Goal: Information Seeking & Learning: Learn about a topic

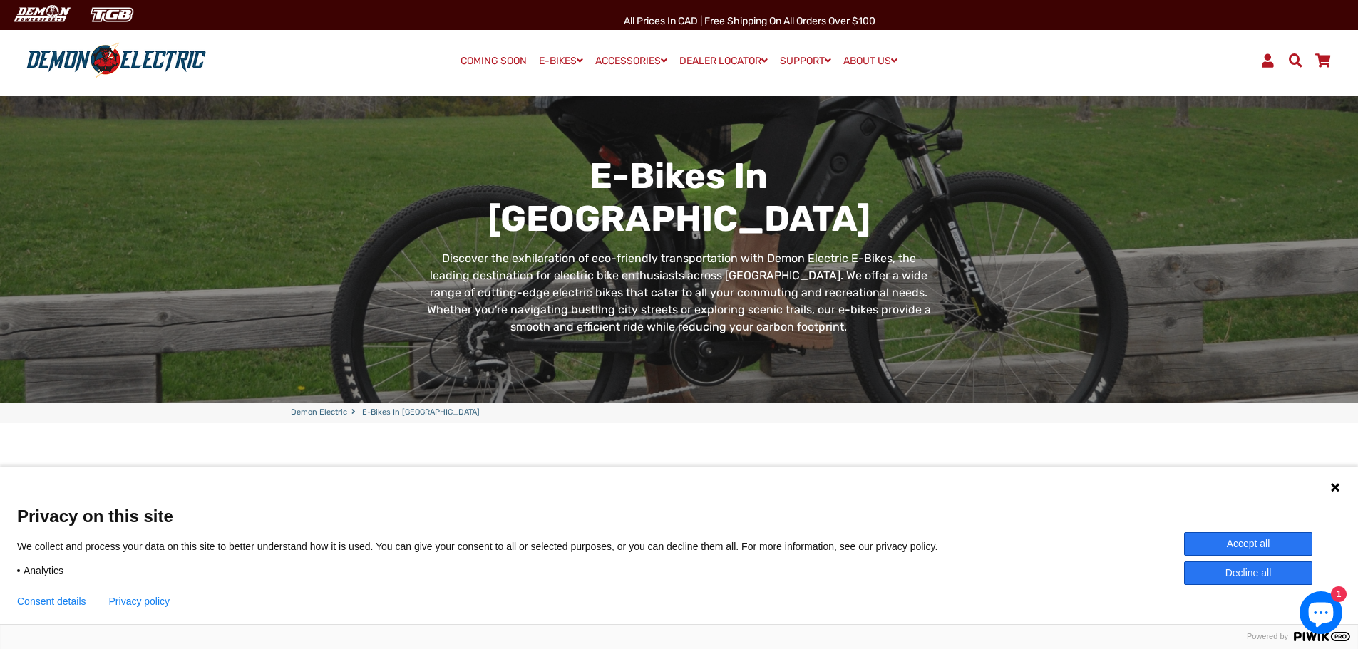
click at [1198, 542] on button "Accept all" at bounding box center [1248, 544] width 128 height 24
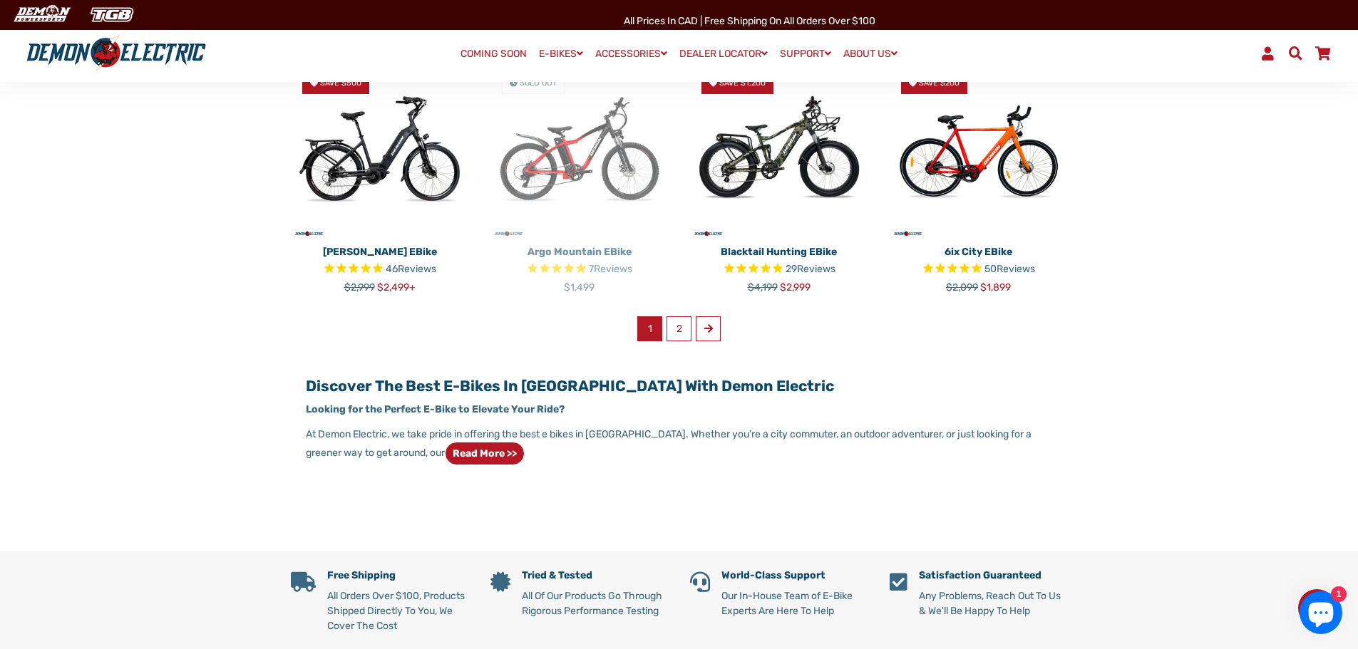
scroll to position [926, 0]
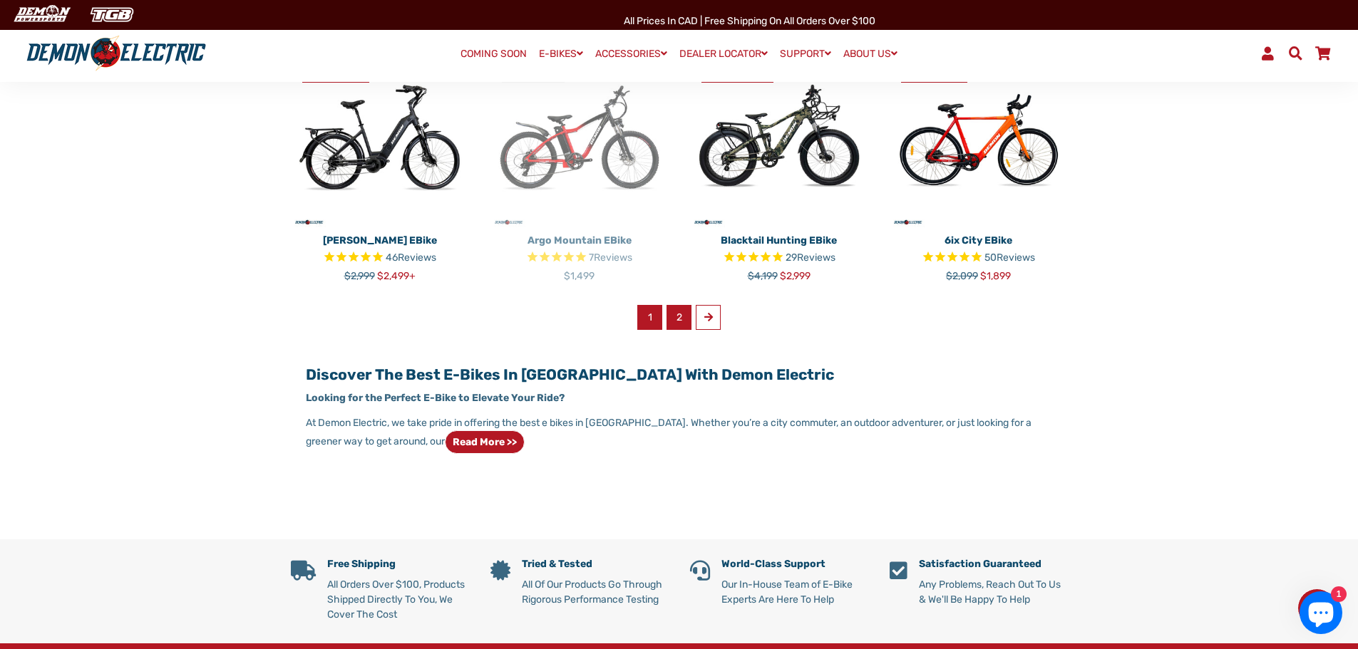
click at [676, 311] on link "2" at bounding box center [678, 317] width 25 height 25
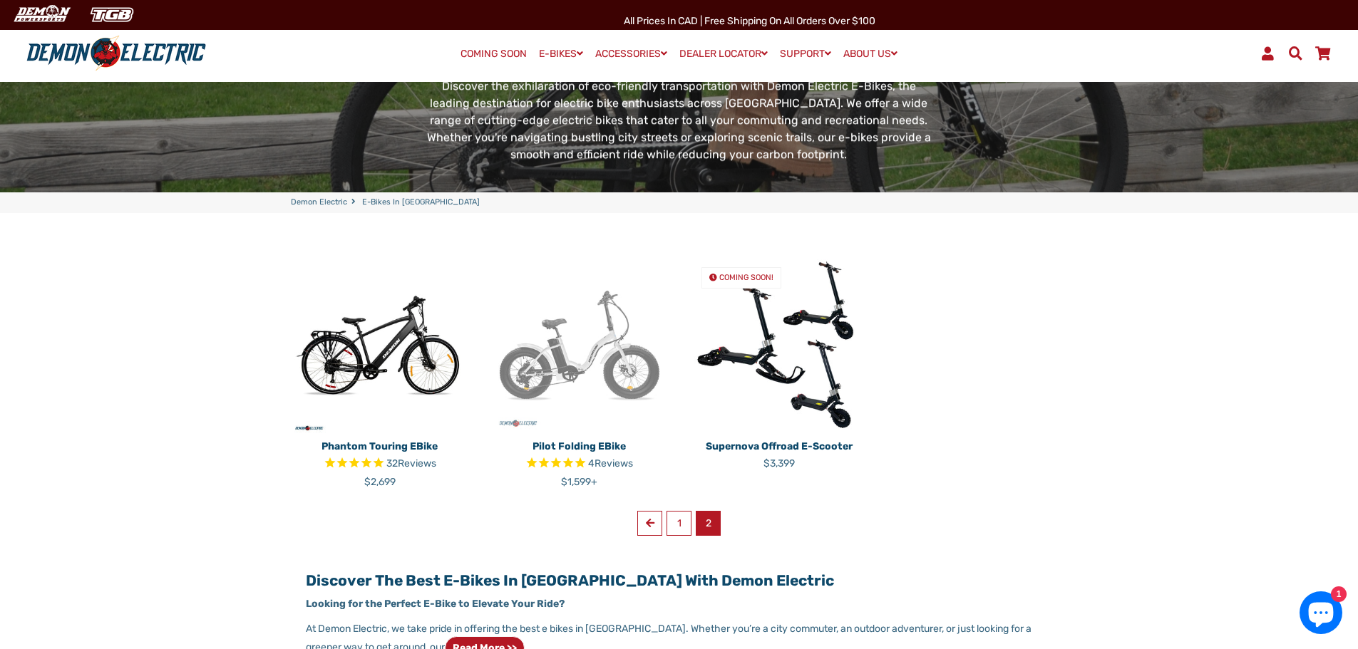
scroll to position [214, 0]
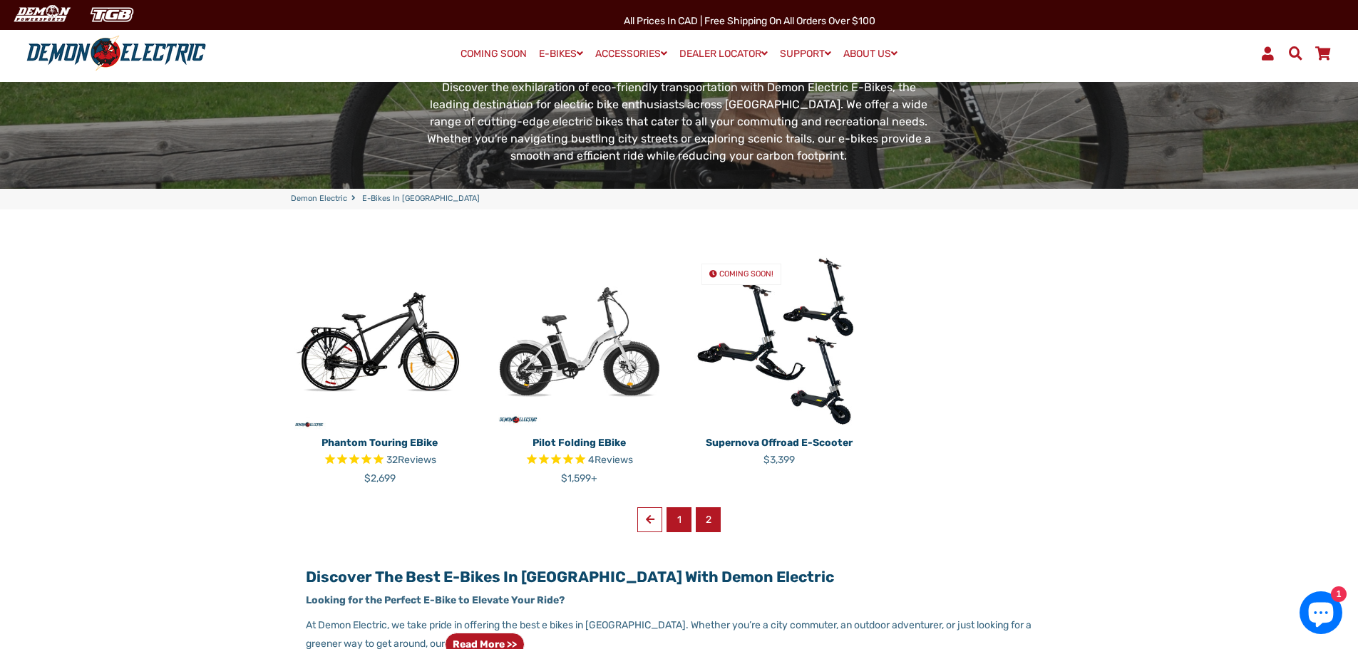
click at [673, 522] on link "1" at bounding box center [678, 519] width 25 height 25
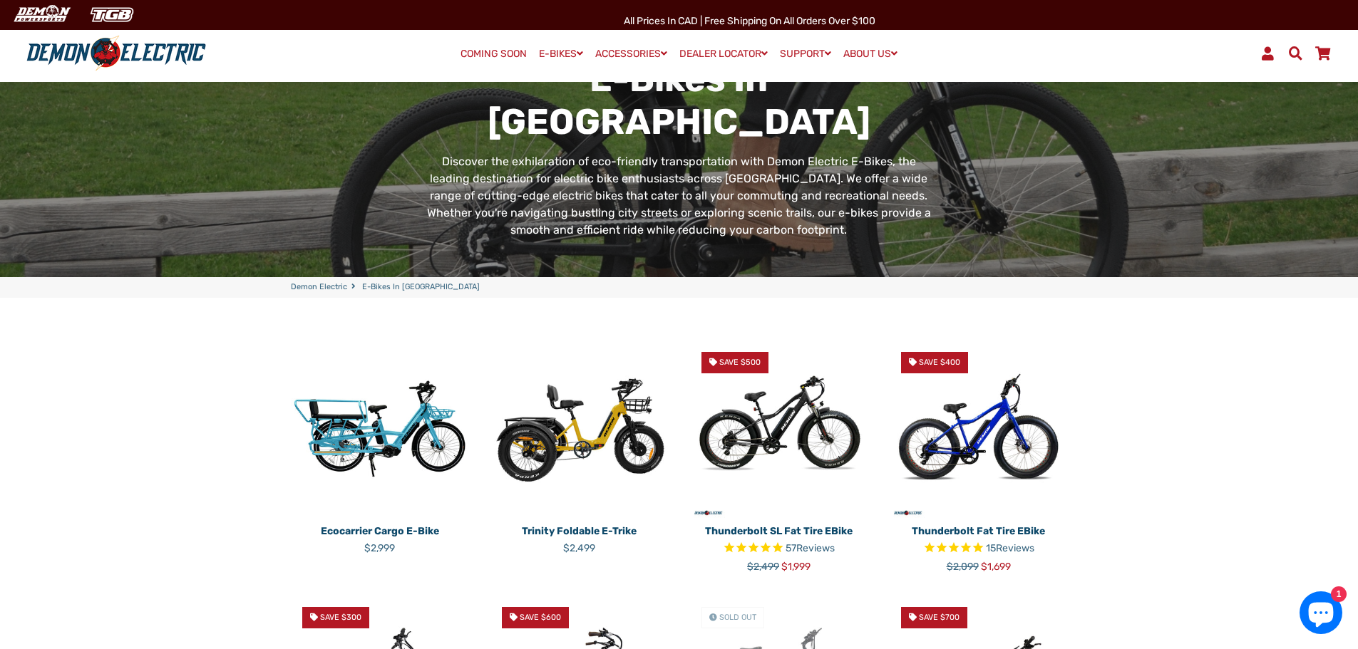
scroll to position [143, 0]
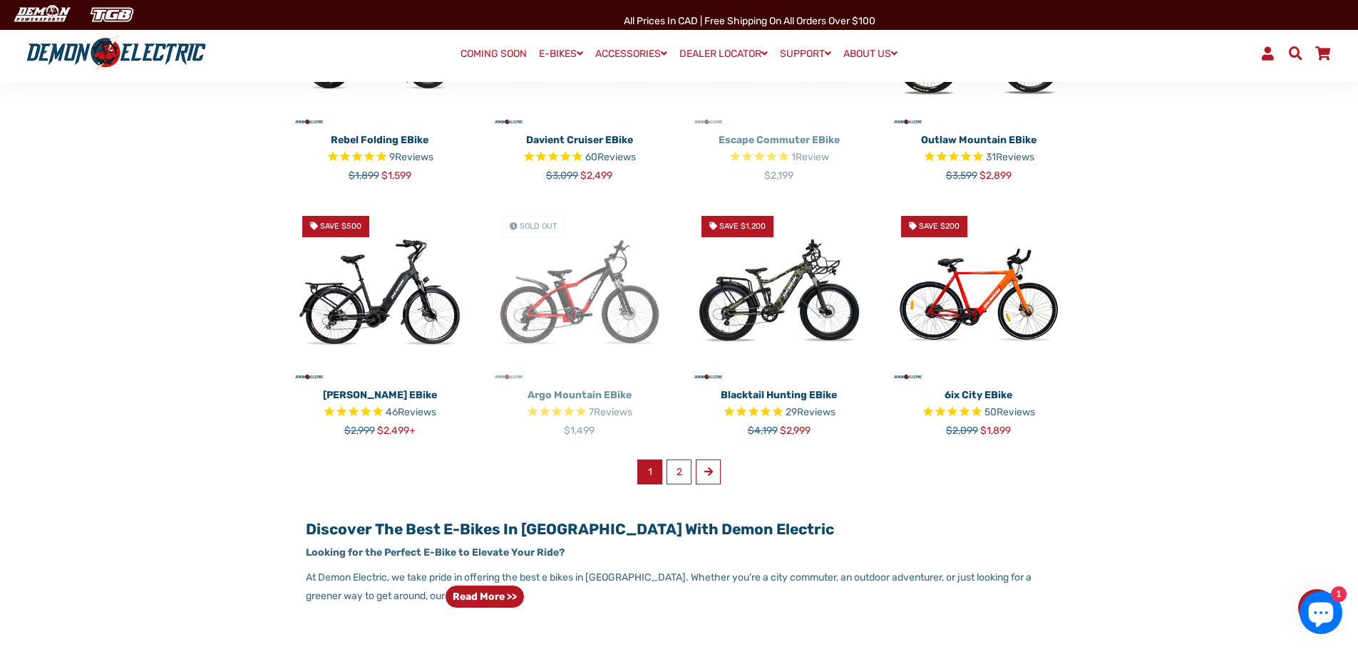
scroll to position [784, 0]
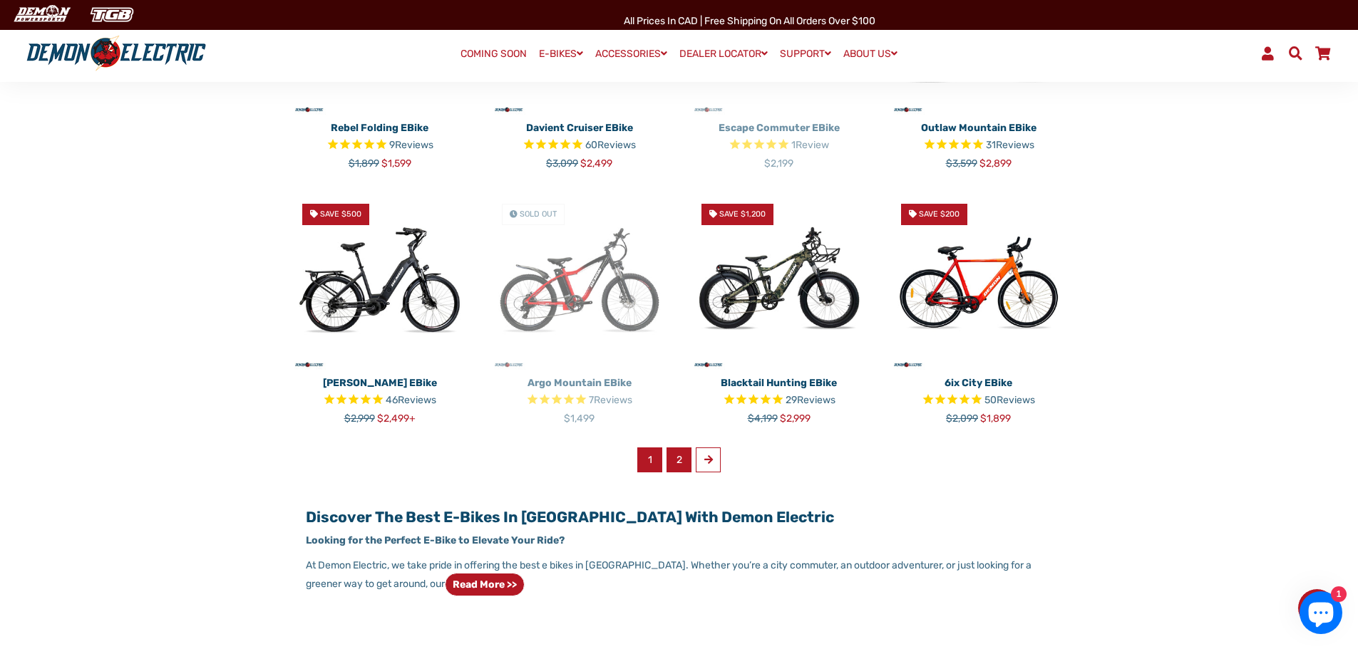
click at [667, 457] on link "2" at bounding box center [678, 460] width 25 height 25
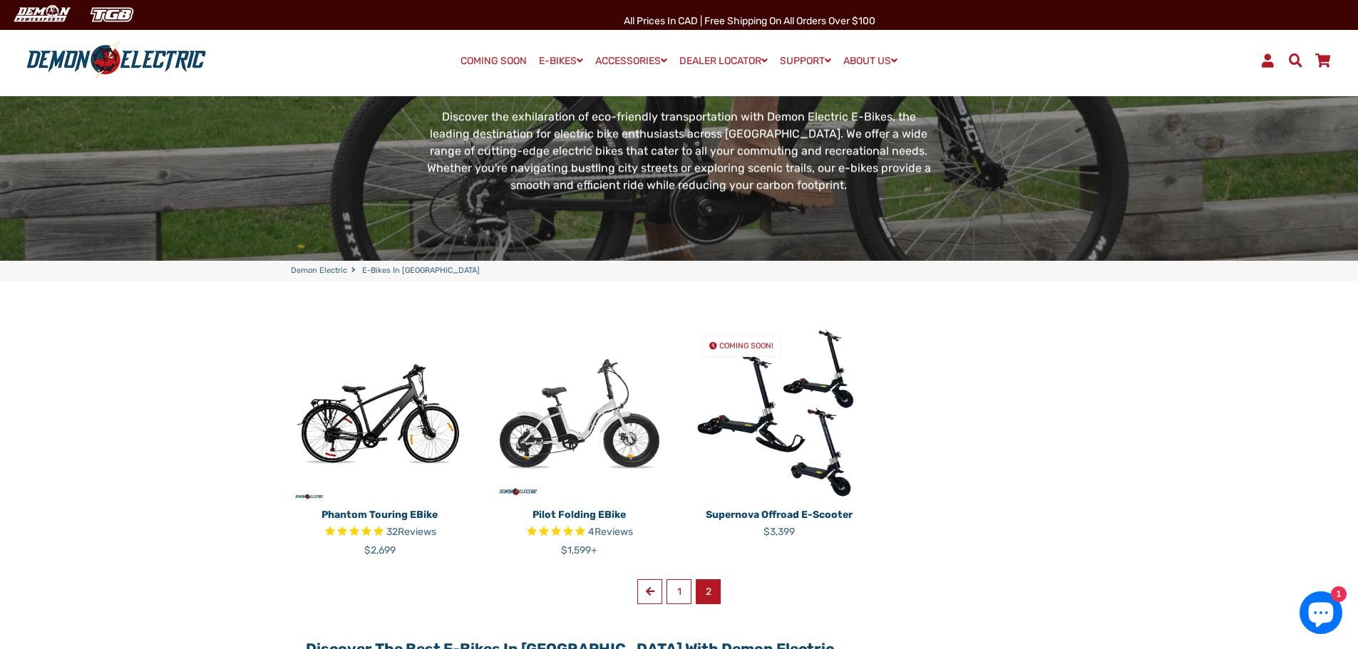
scroll to position [285, 0]
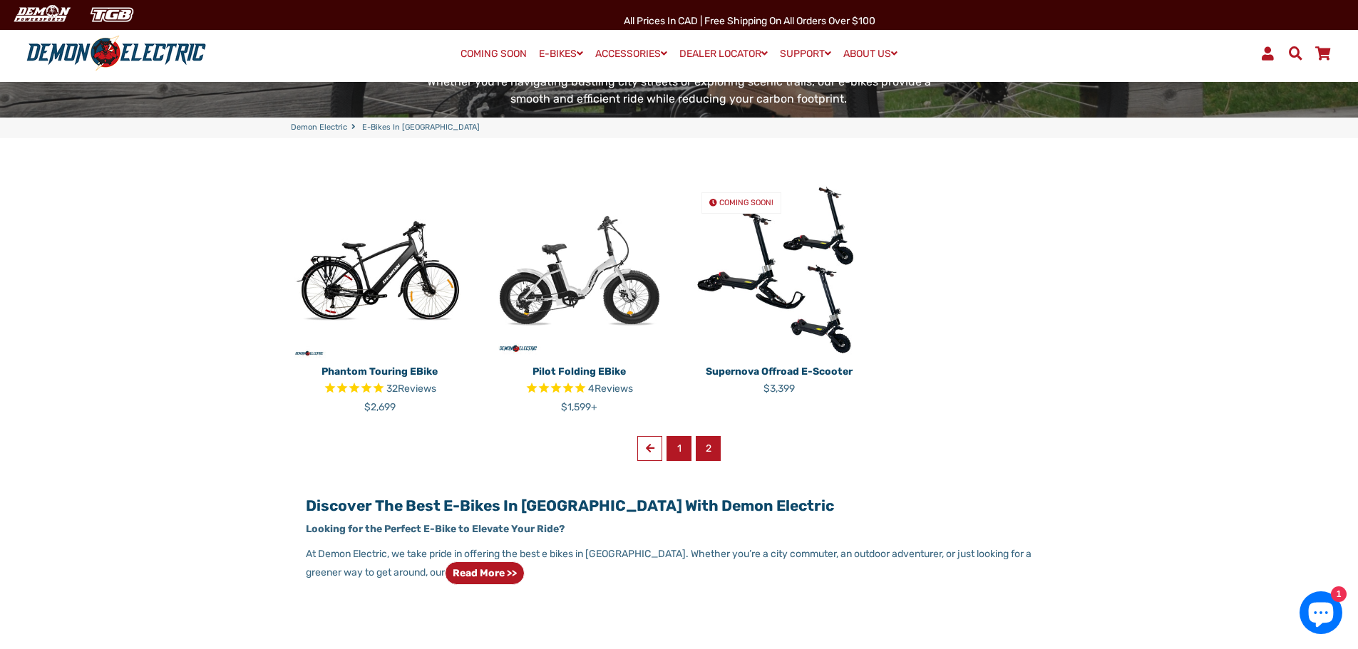
click at [678, 457] on link "1" at bounding box center [678, 448] width 25 height 25
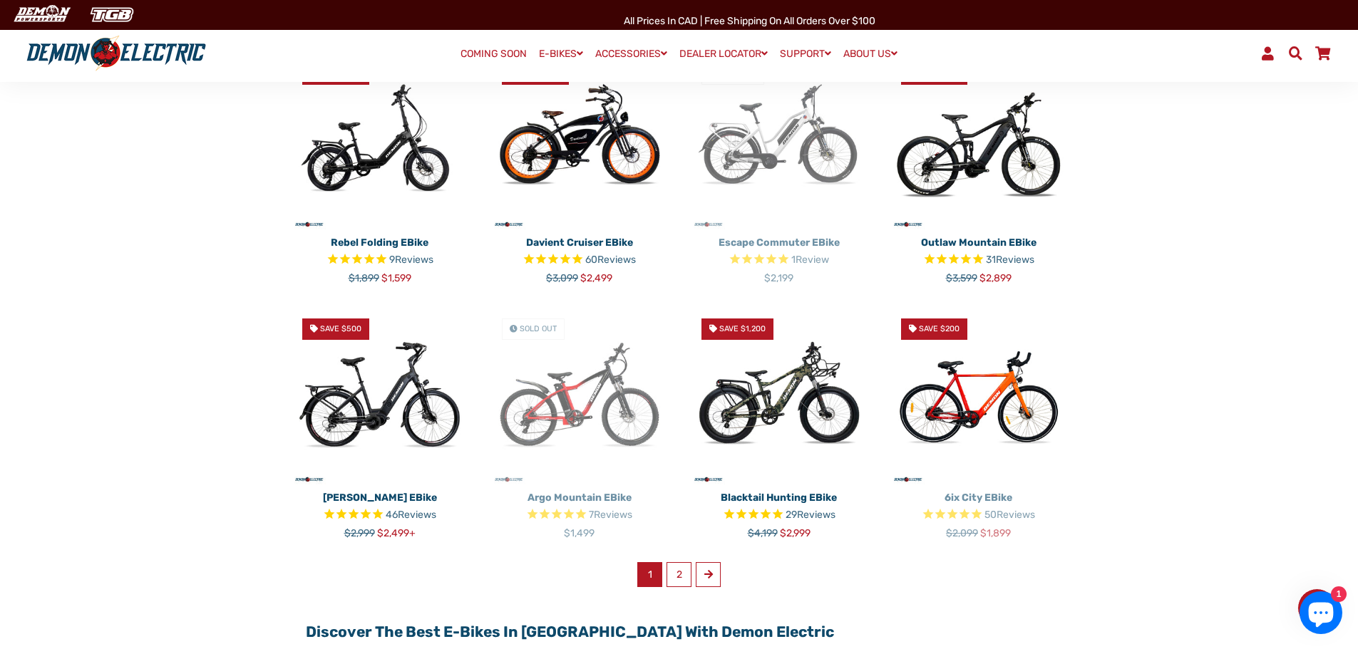
scroll to position [784, 0]
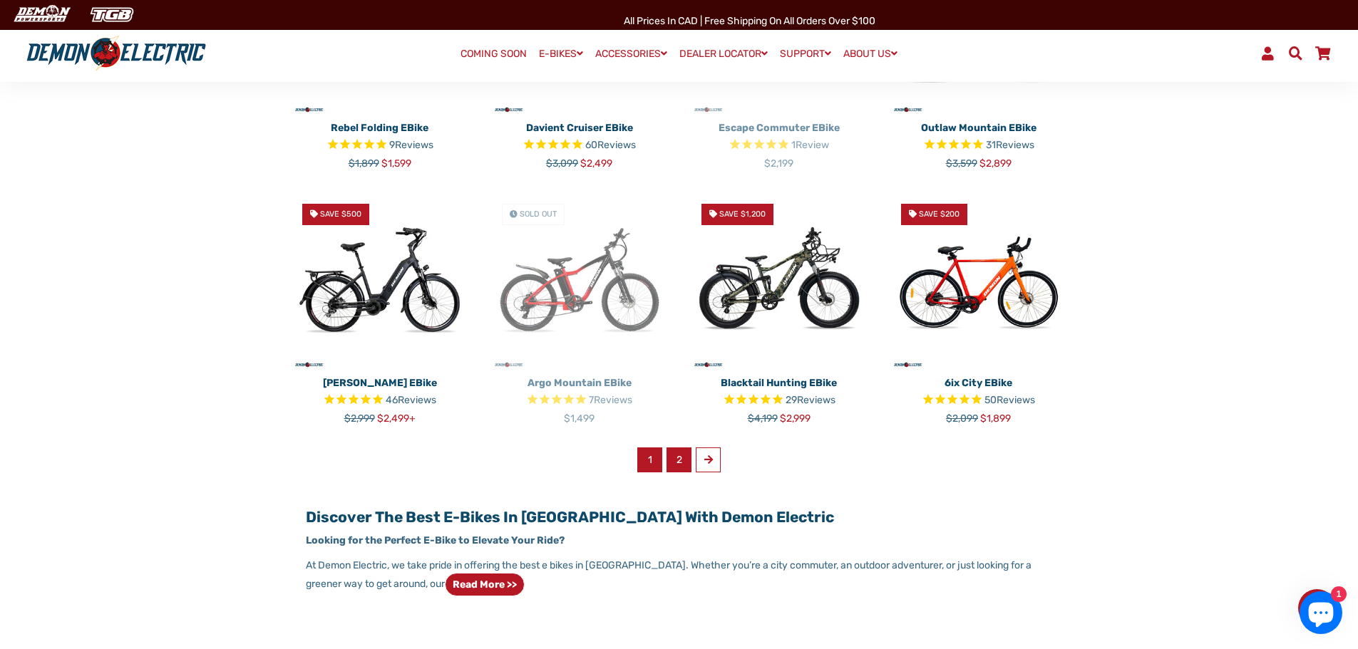
click at [688, 460] on link "2" at bounding box center [678, 460] width 25 height 25
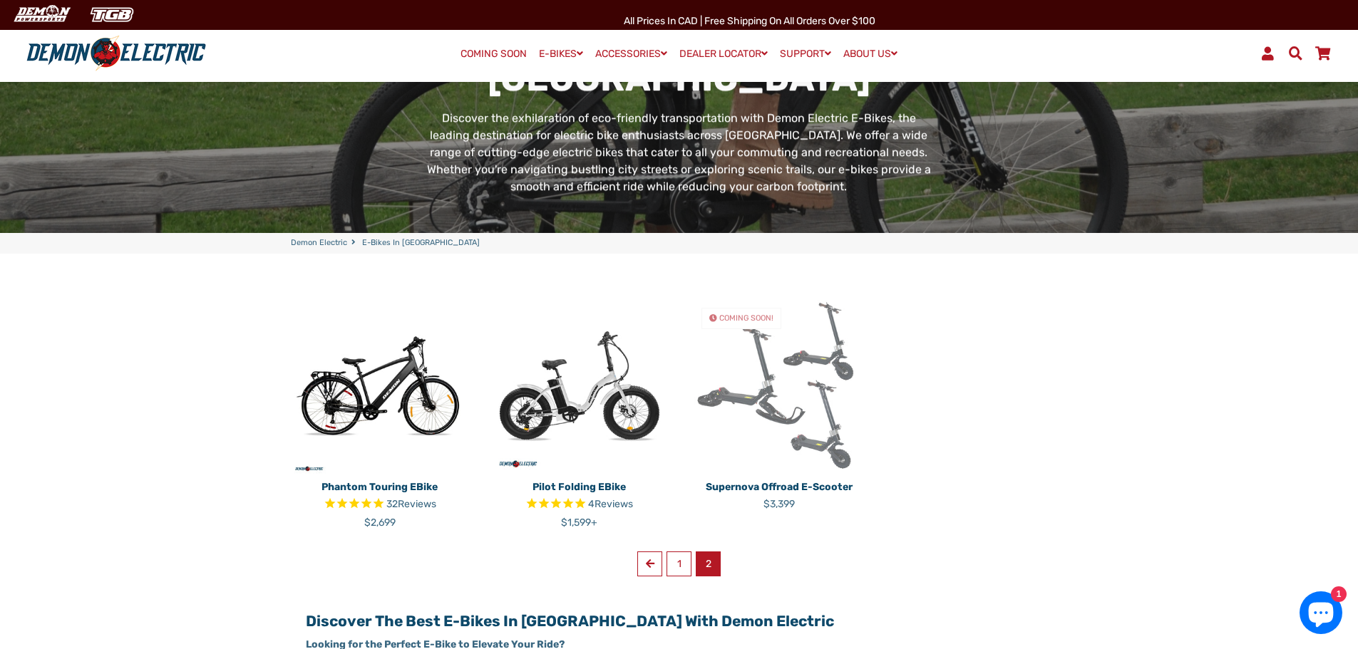
scroll to position [214, 0]
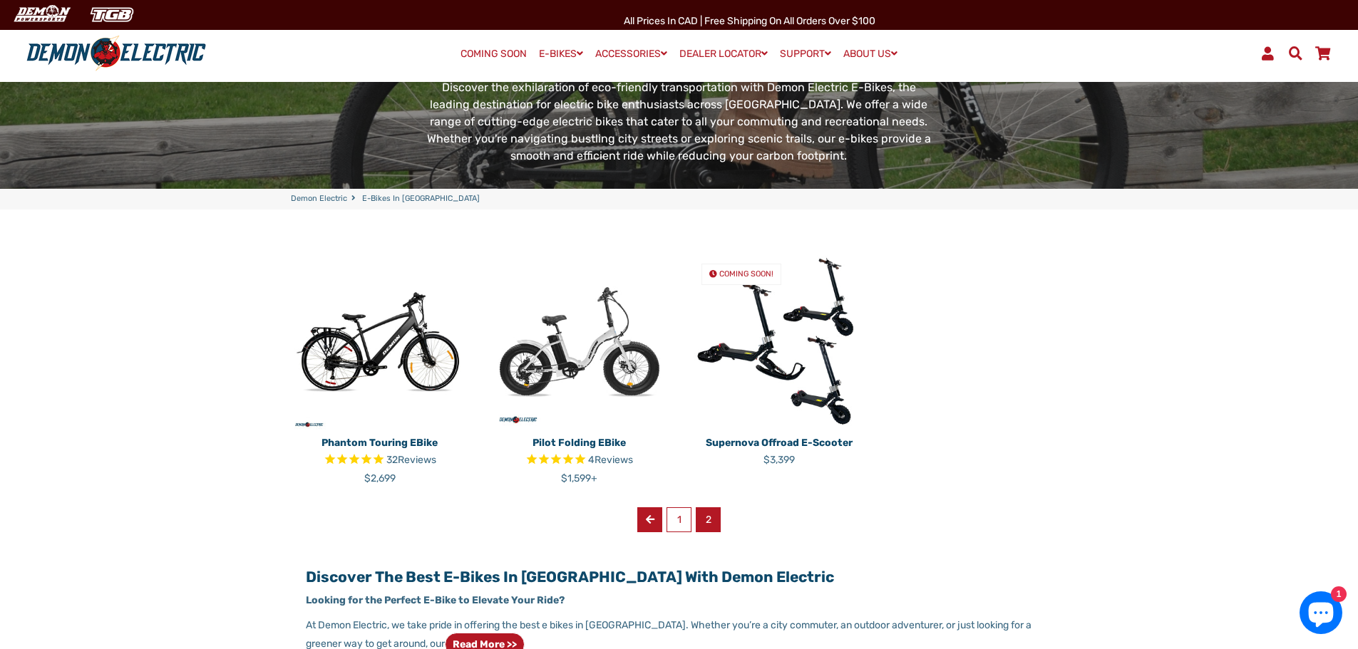
click at [646, 521] on span at bounding box center [650, 520] width 9 height 10
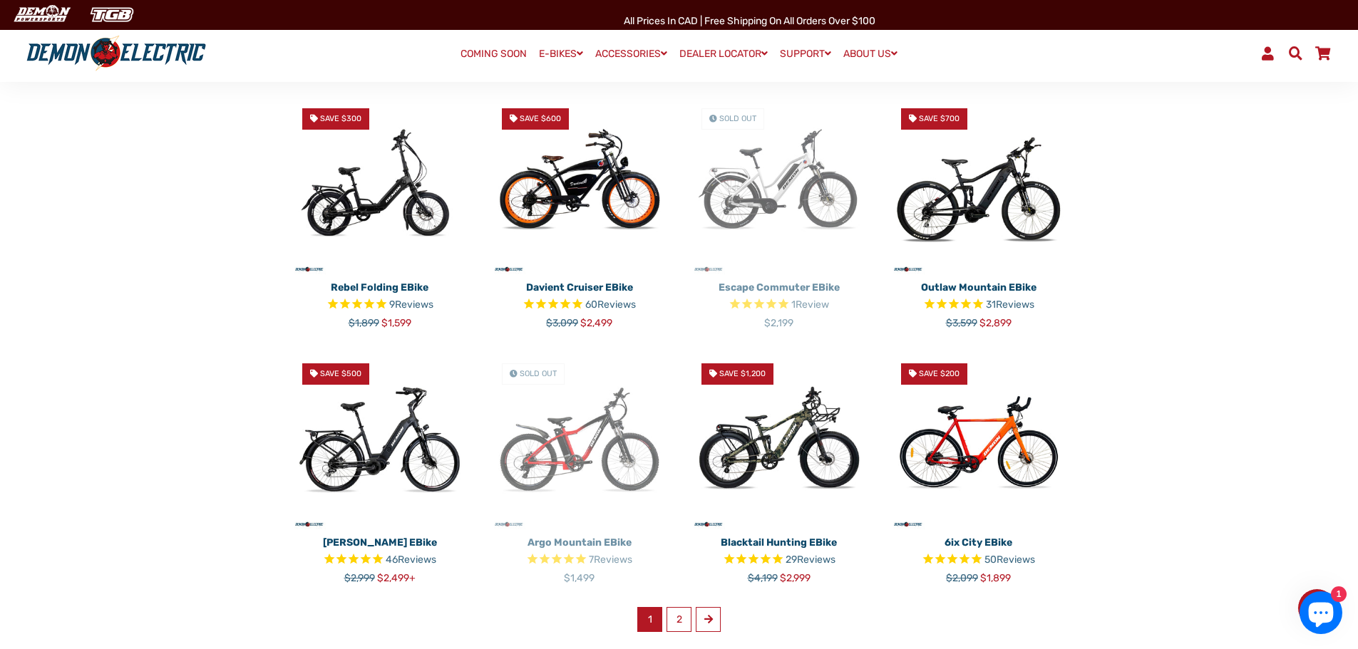
scroll to position [713, 0]
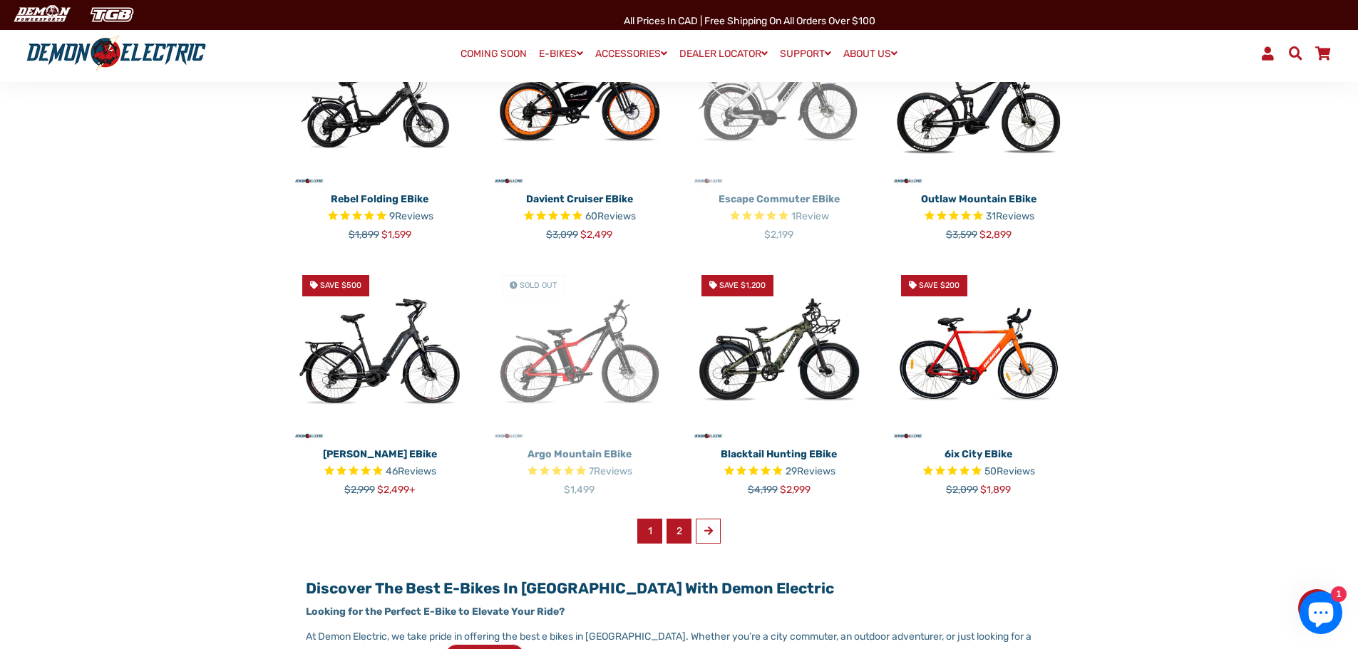
click at [674, 530] on link "2" at bounding box center [678, 531] width 25 height 25
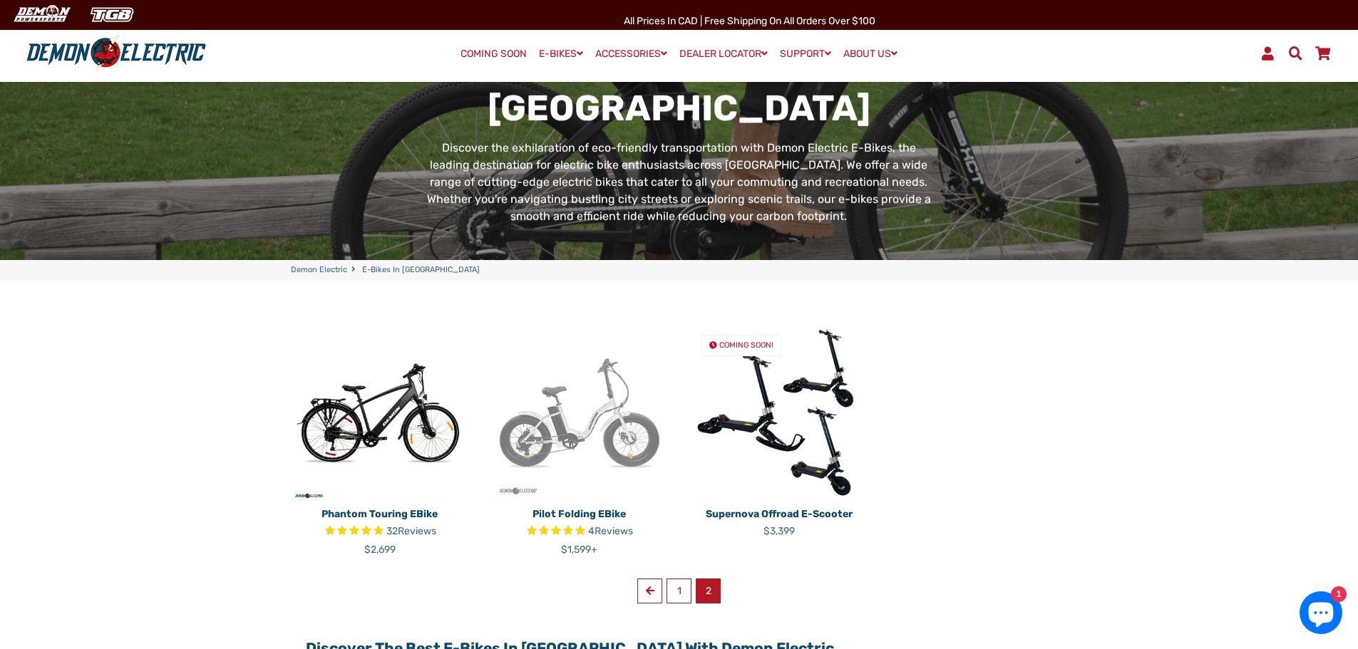
scroll to position [214, 0]
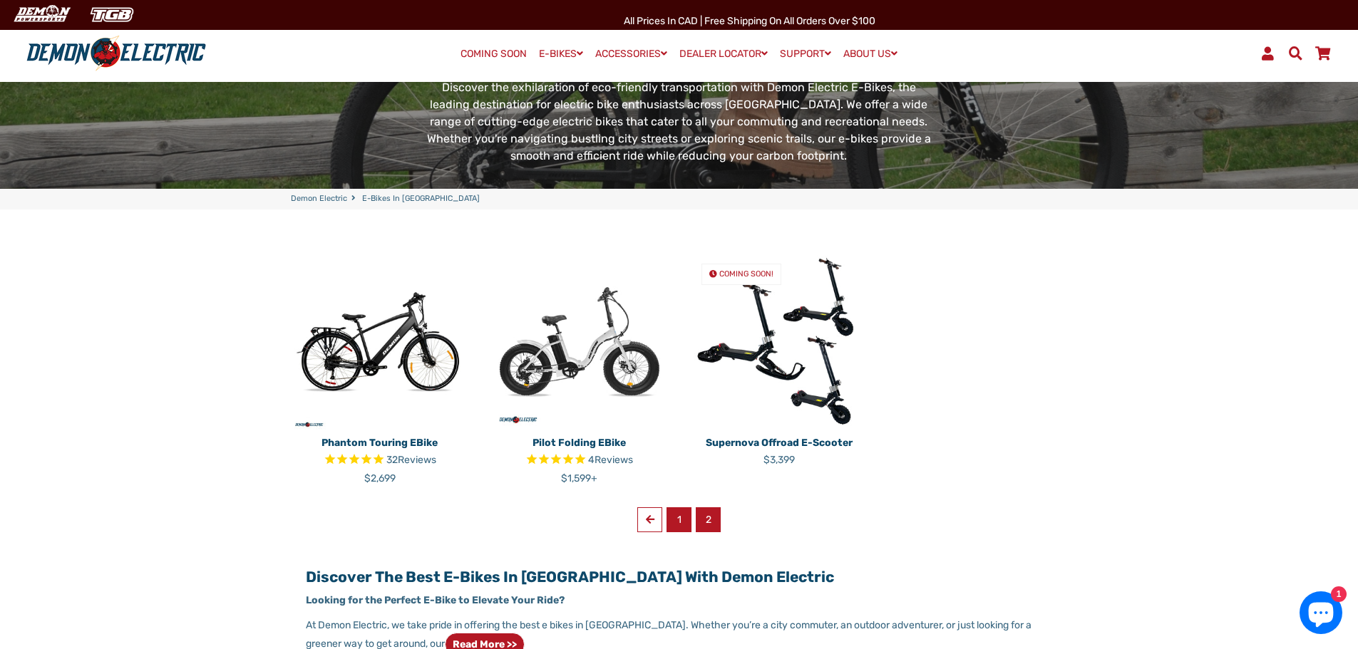
click at [676, 527] on link "1" at bounding box center [678, 519] width 25 height 25
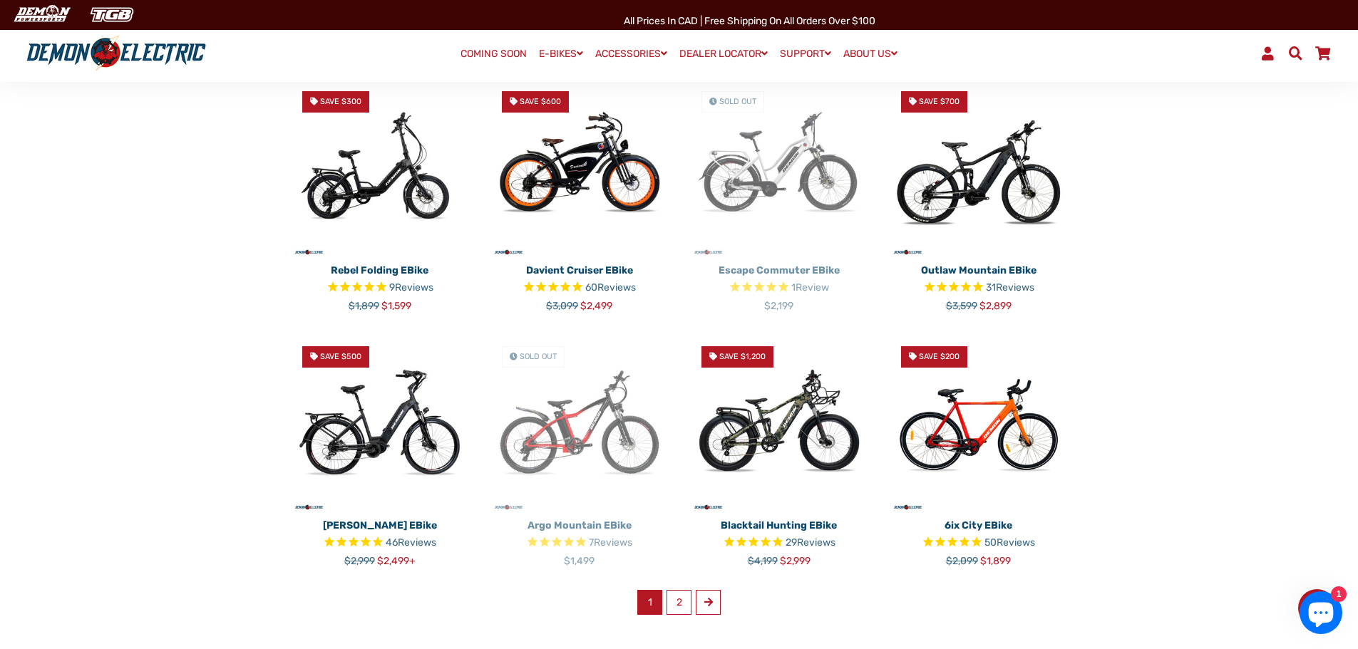
scroll to position [713, 0]
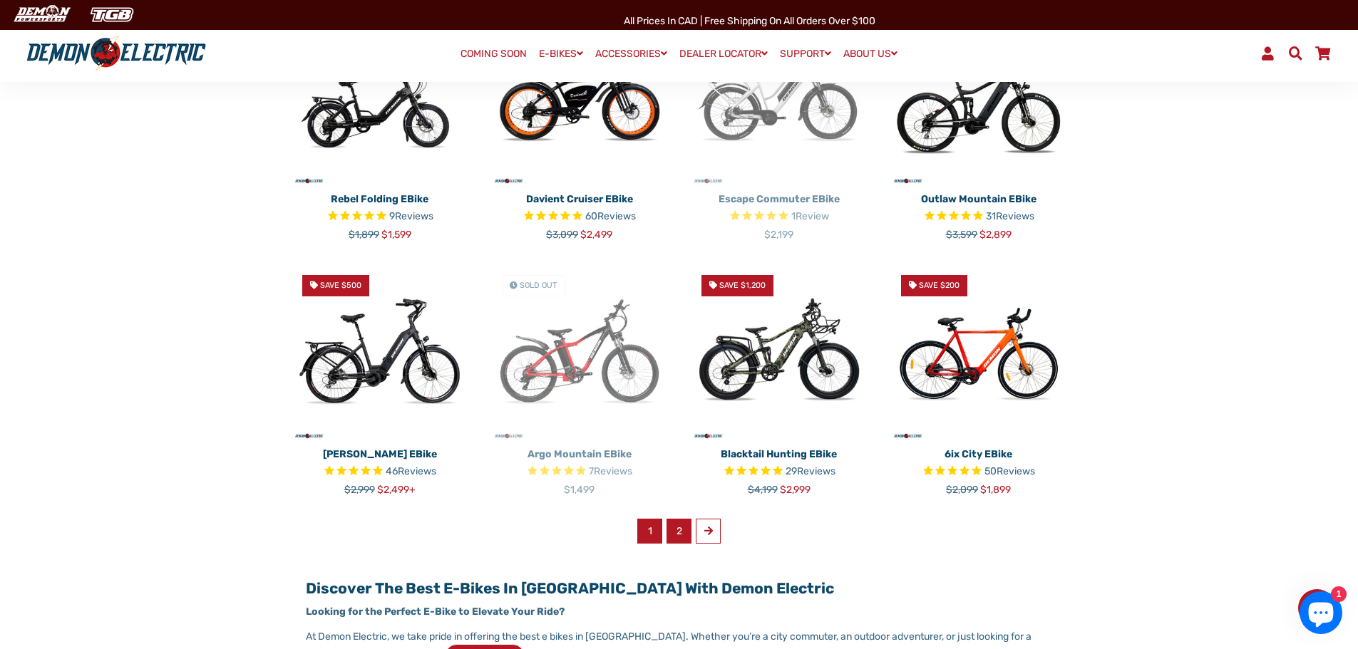
click at [678, 528] on link "2" at bounding box center [678, 531] width 25 height 25
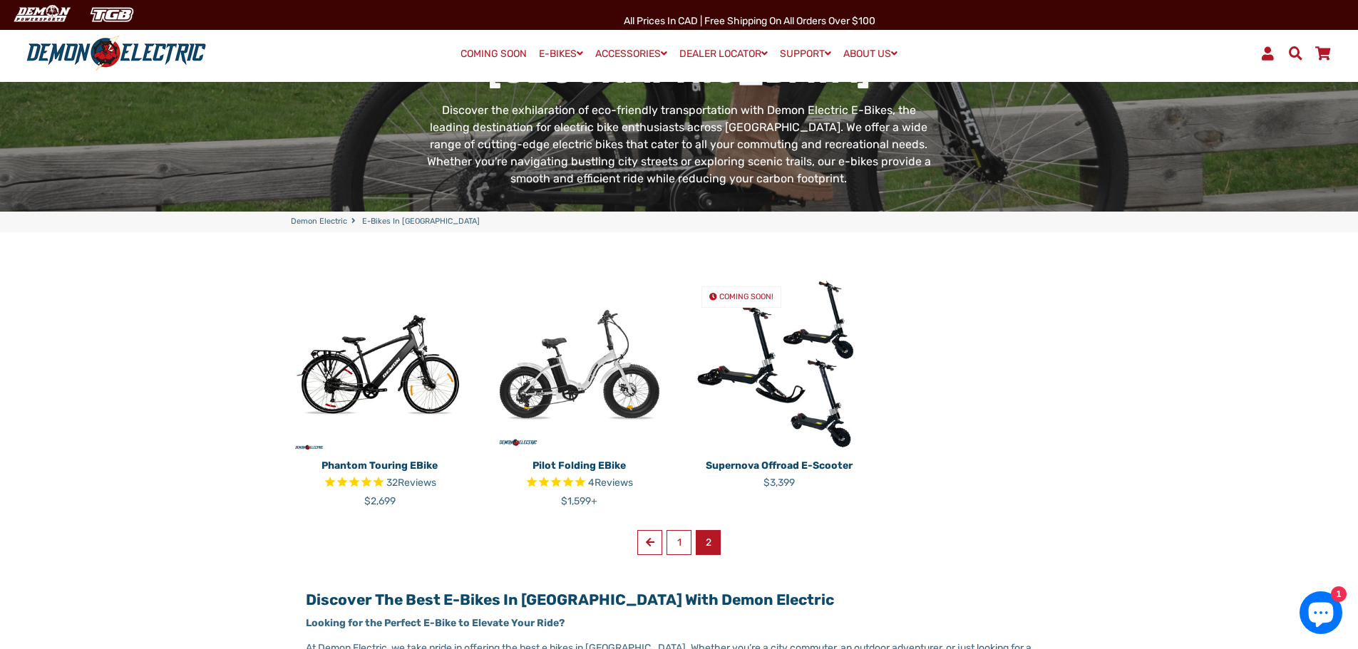
scroll to position [214, 0]
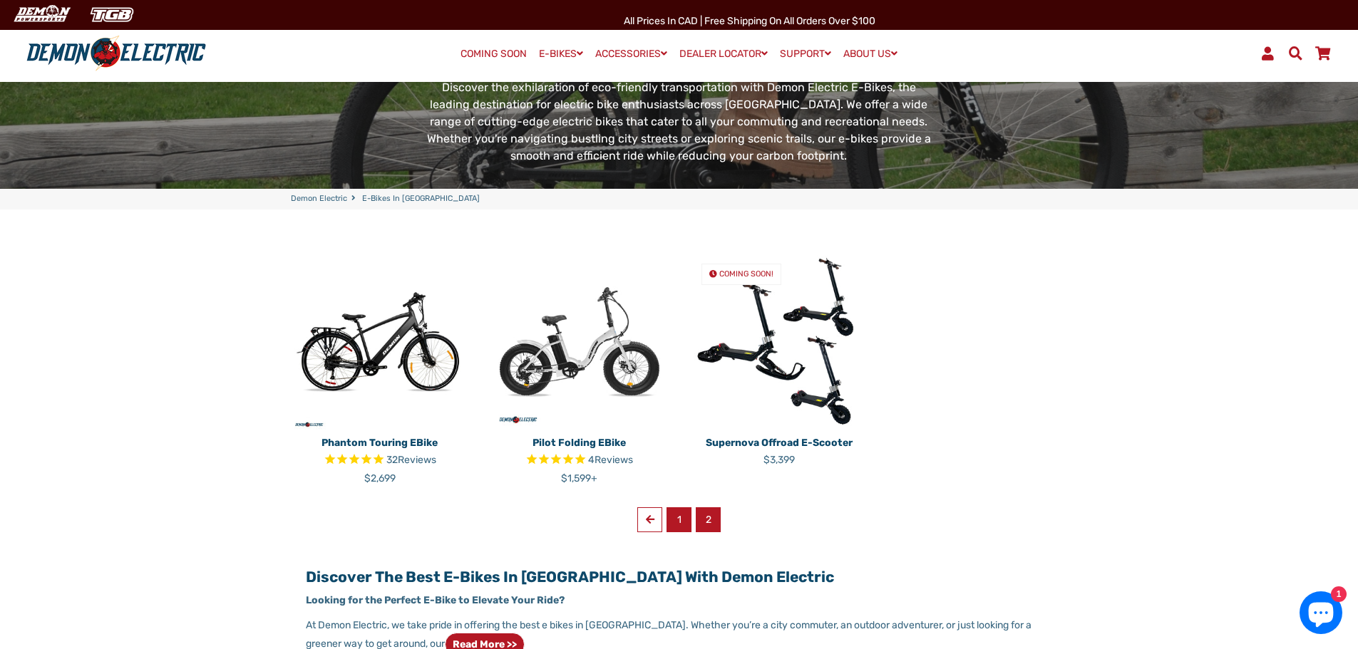
click at [680, 518] on link "1" at bounding box center [678, 519] width 25 height 25
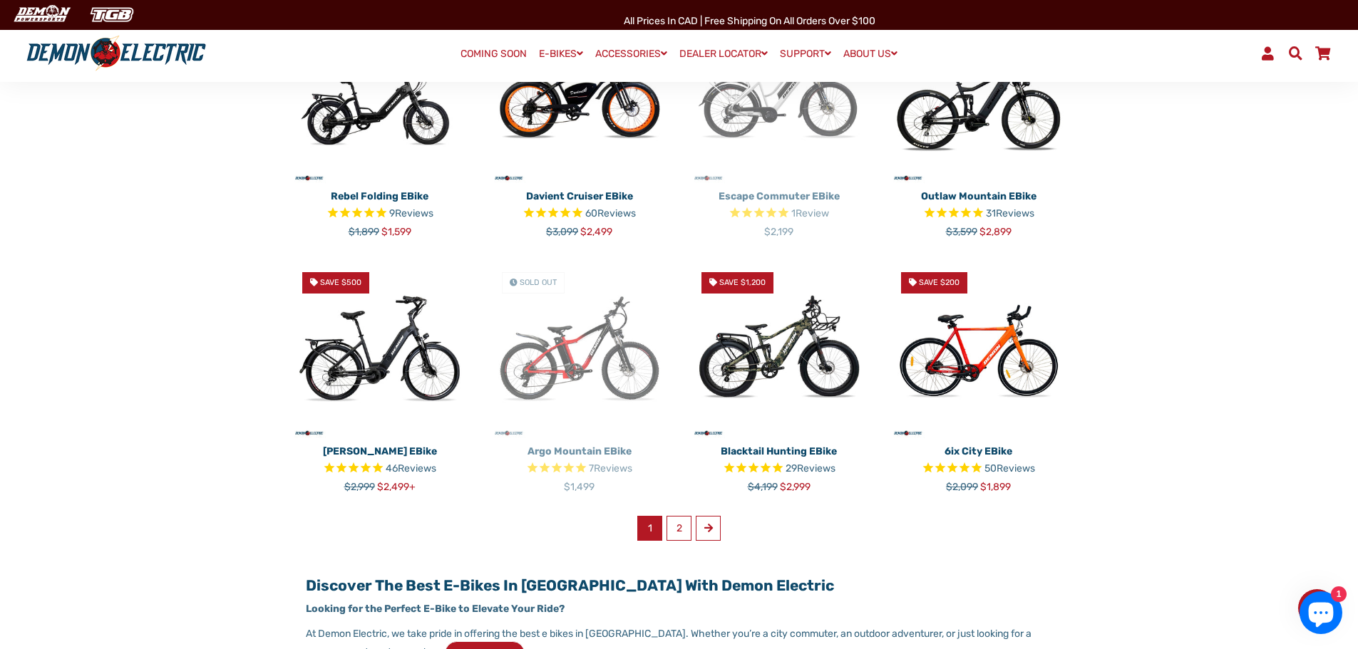
scroll to position [784, 0]
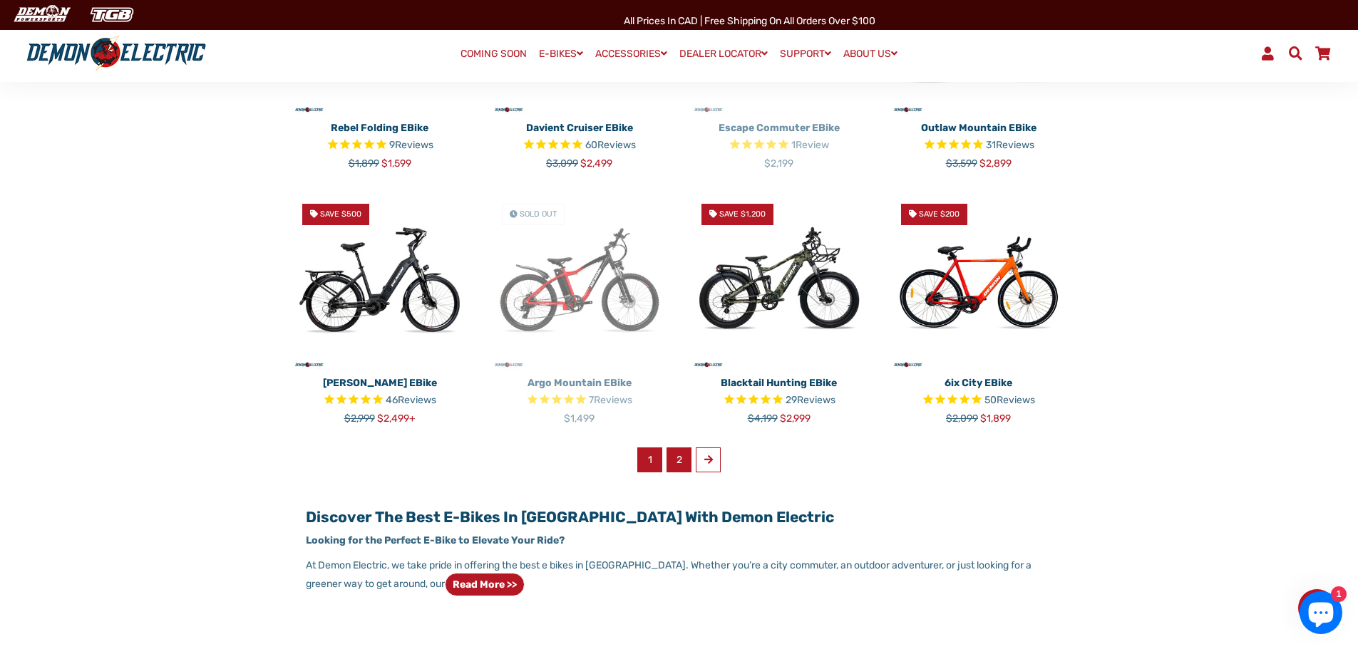
click at [669, 456] on link "2" at bounding box center [678, 460] width 25 height 25
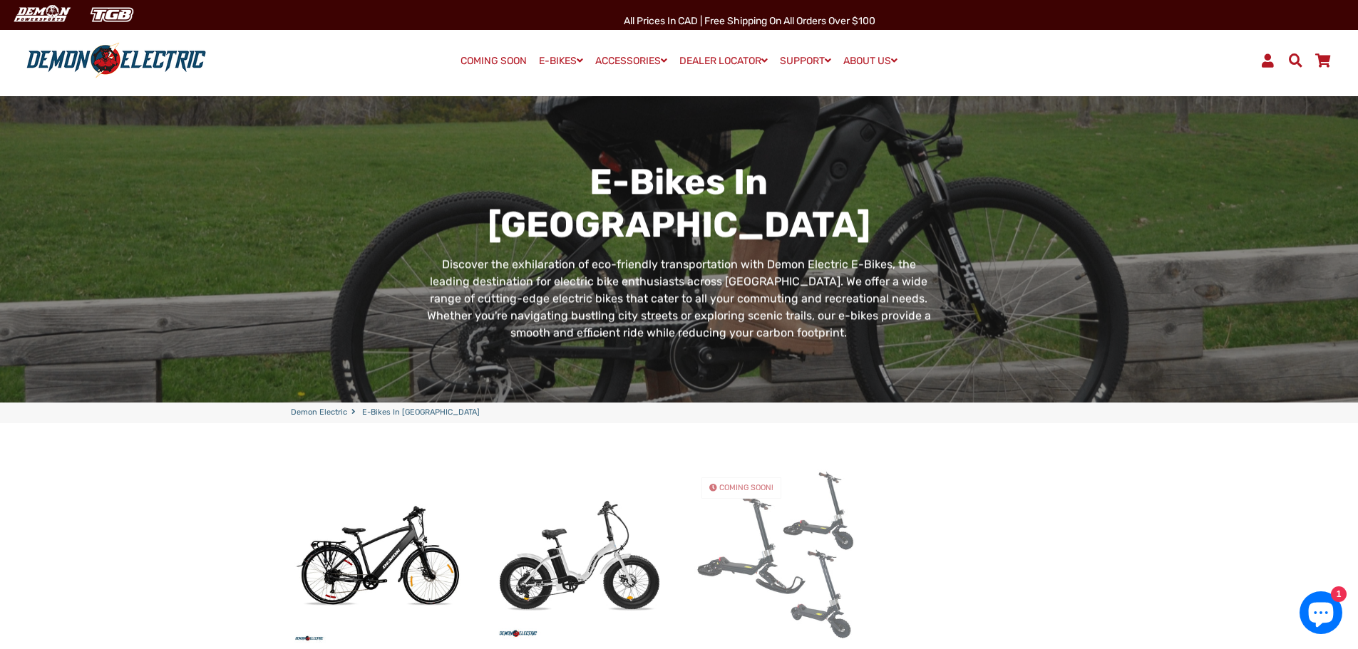
scroll to position [143, 0]
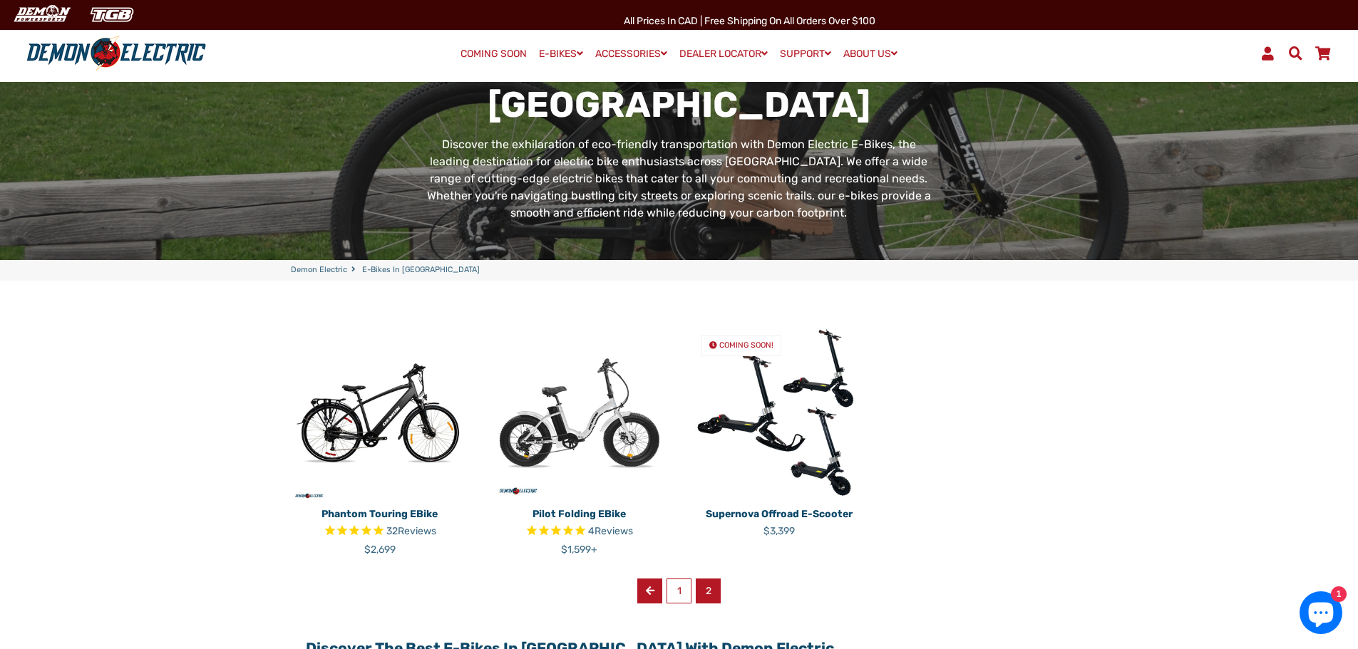
click at [656, 591] on link "Previous" at bounding box center [649, 591] width 25 height 25
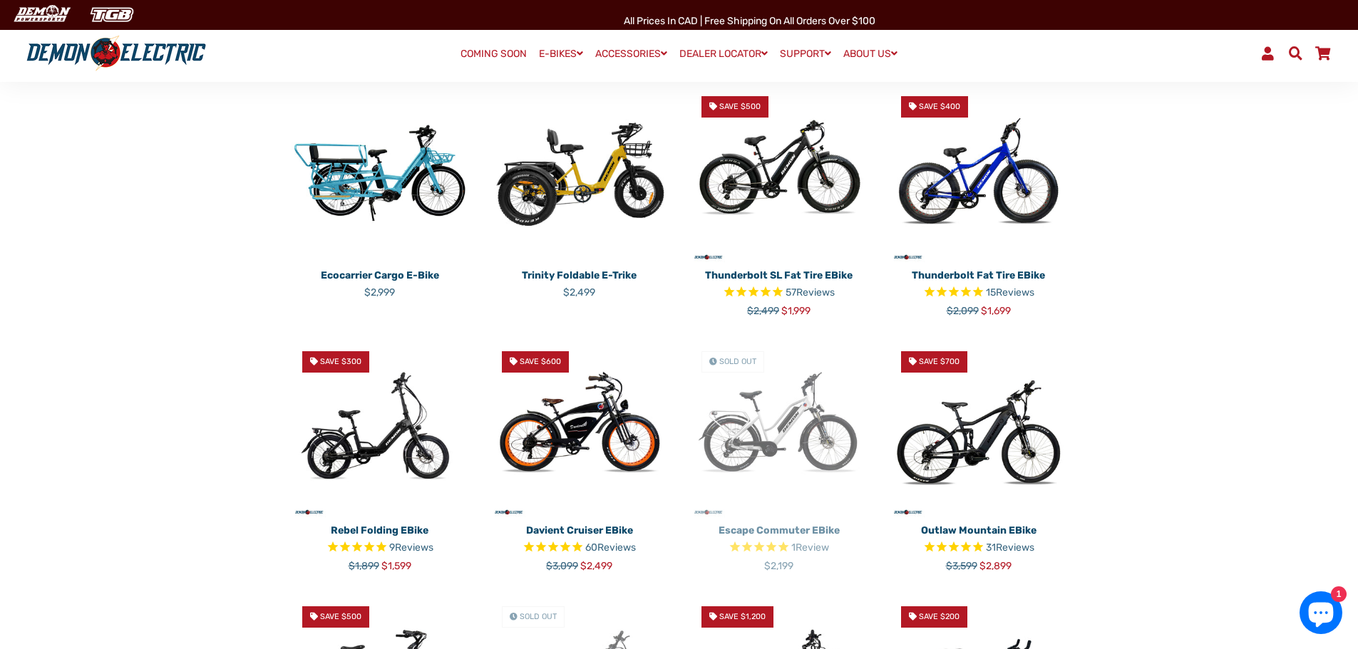
scroll to position [356, 0]
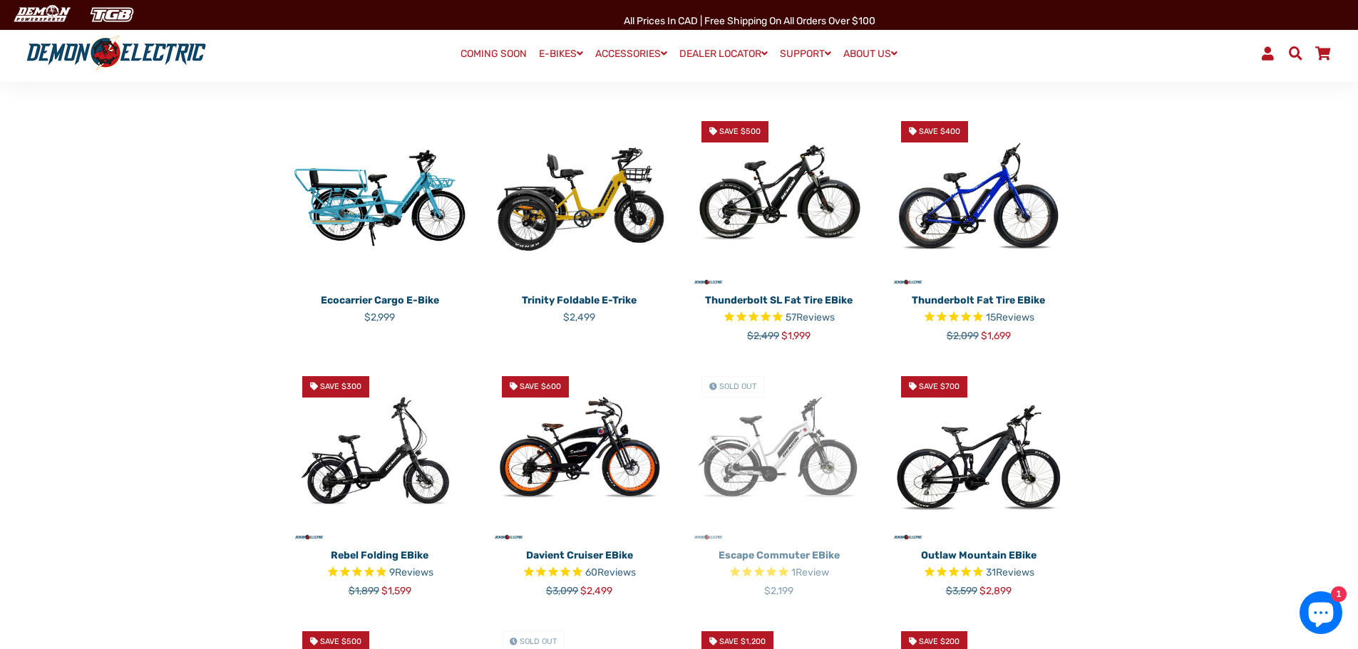
click at [805, 232] on img at bounding box center [779, 199] width 178 height 178
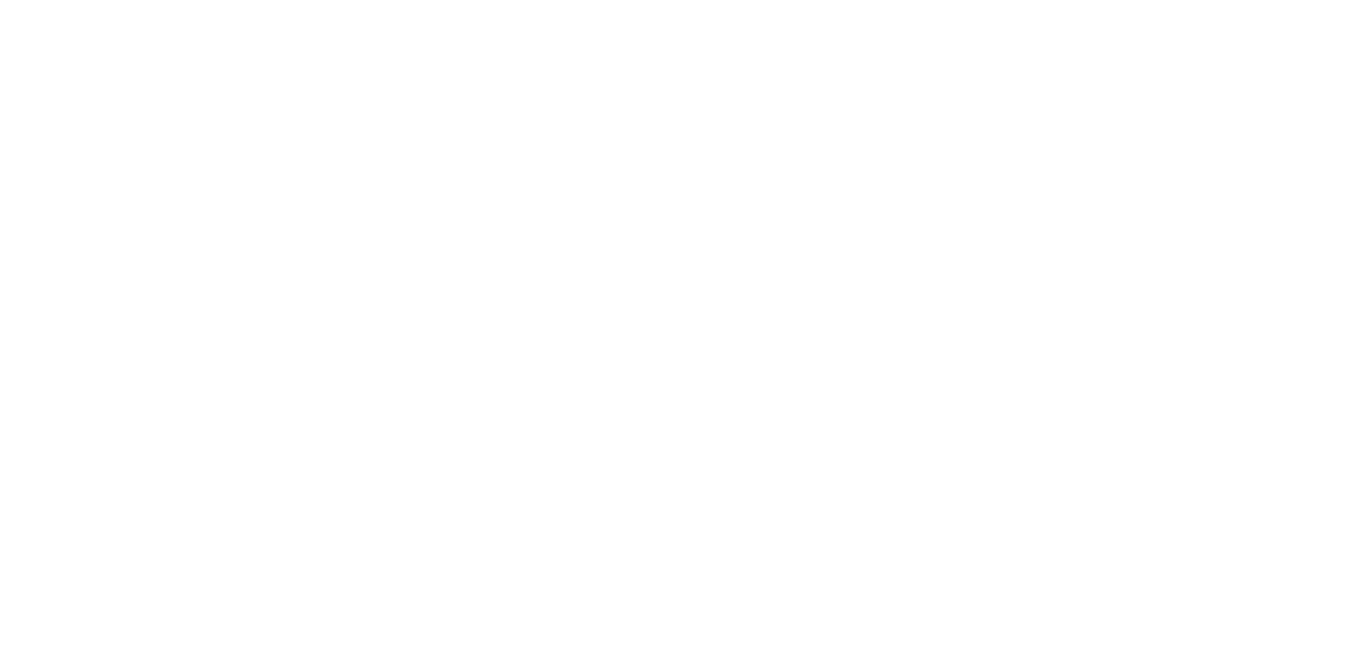
select select "******"
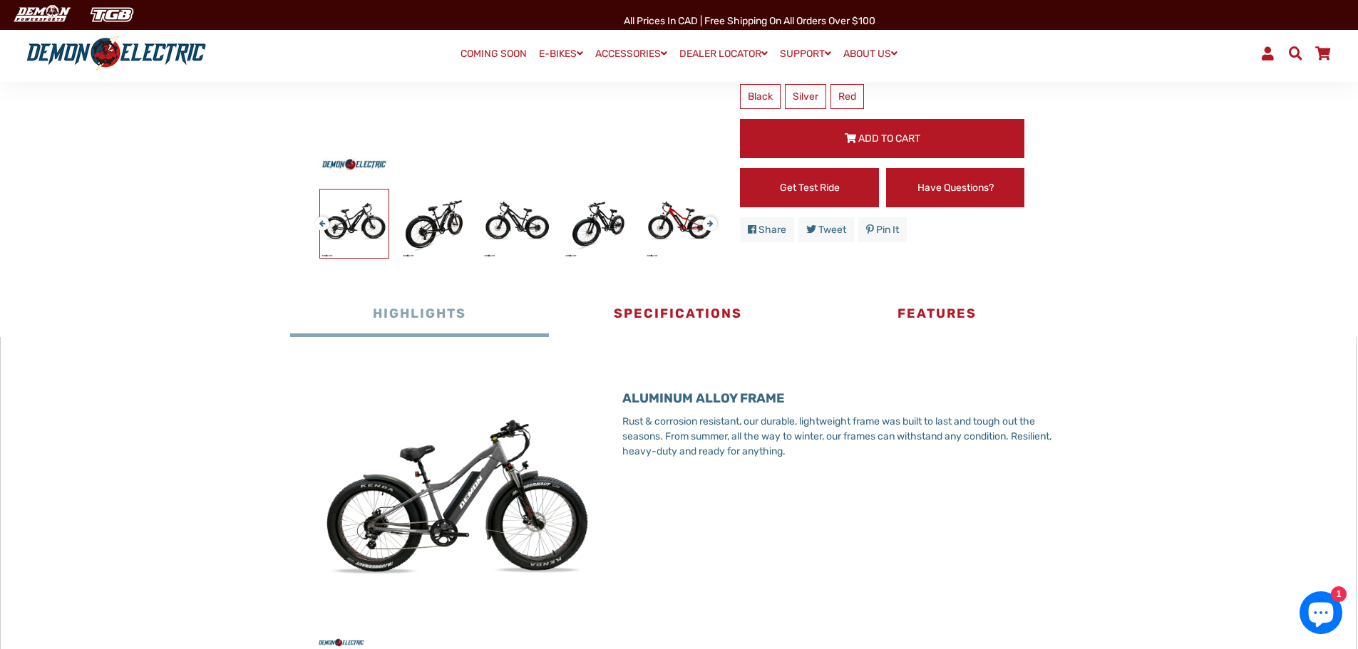
scroll to position [428, 0]
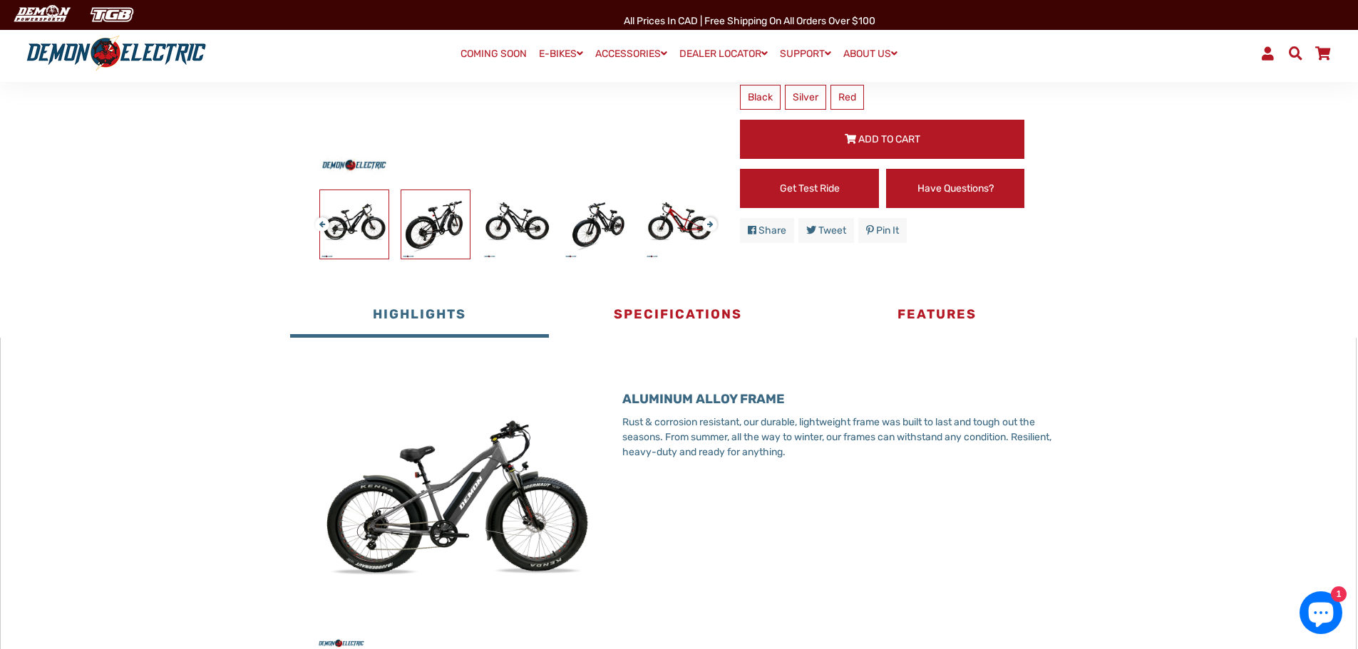
click at [424, 245] on img at bounding box center [435, 224] width 68 height 68
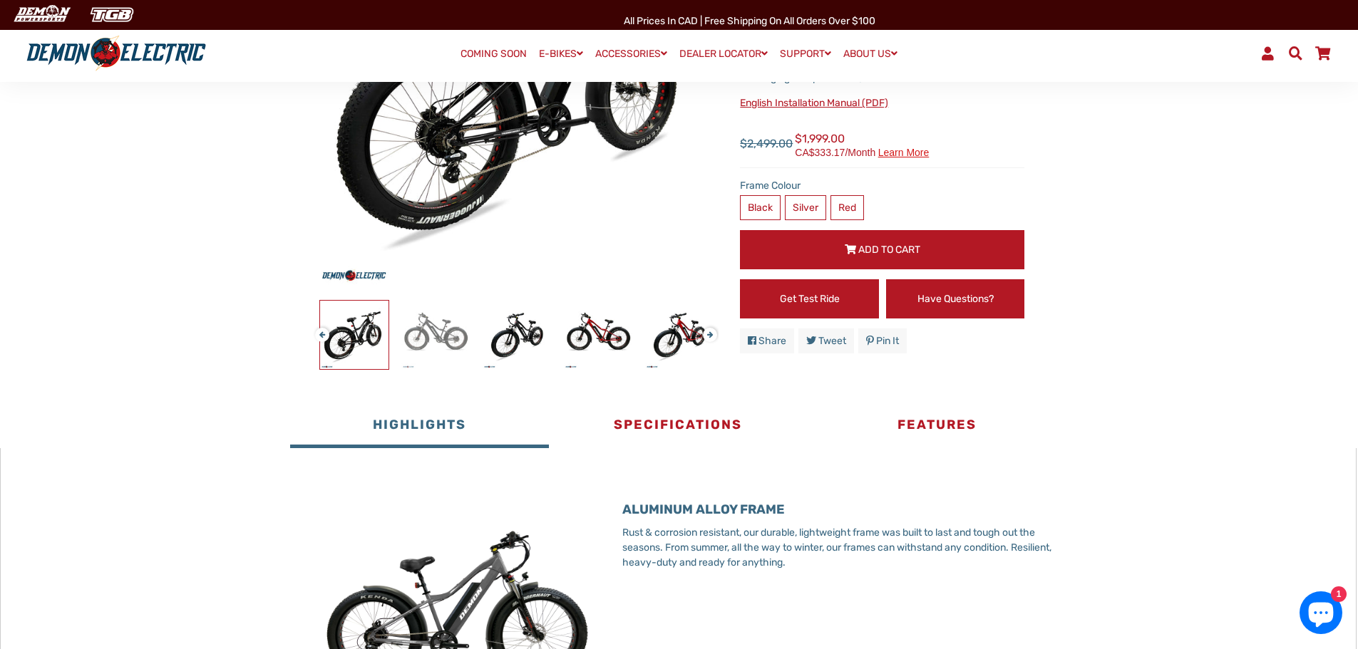
scroll to position [143, 0]
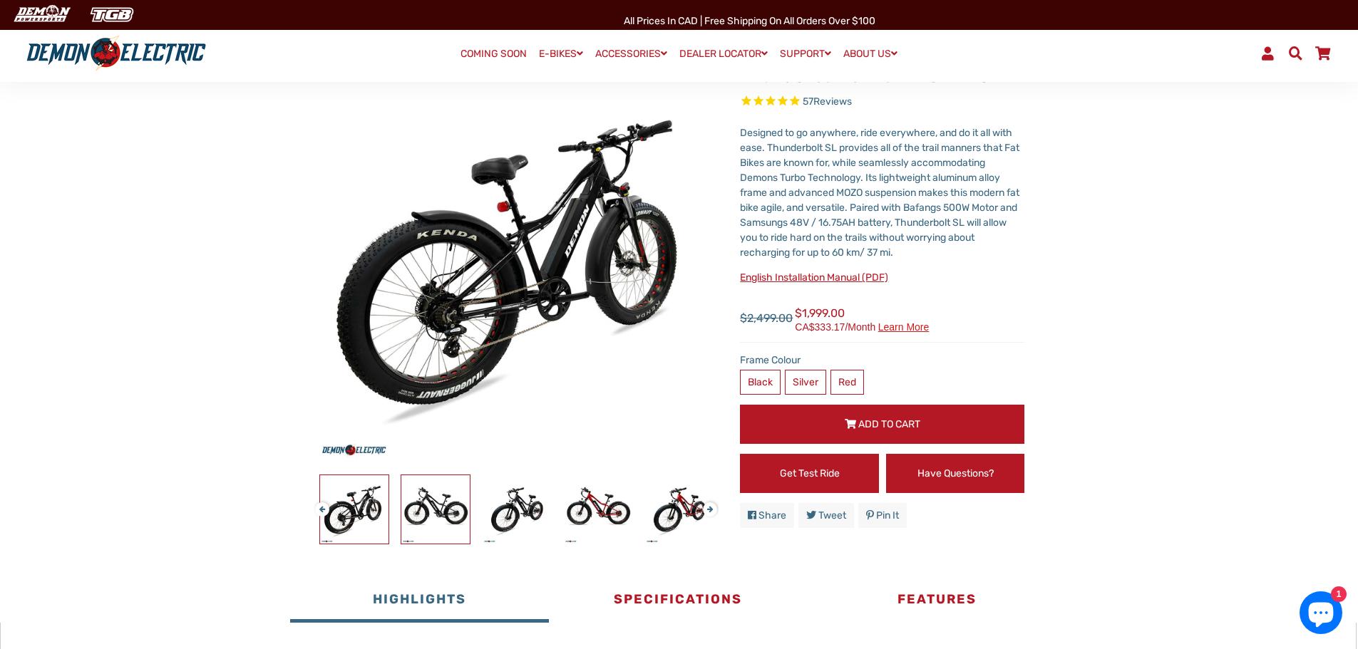
click at [444, 482] on img at bounding box center [435, 509] width 68 height 68
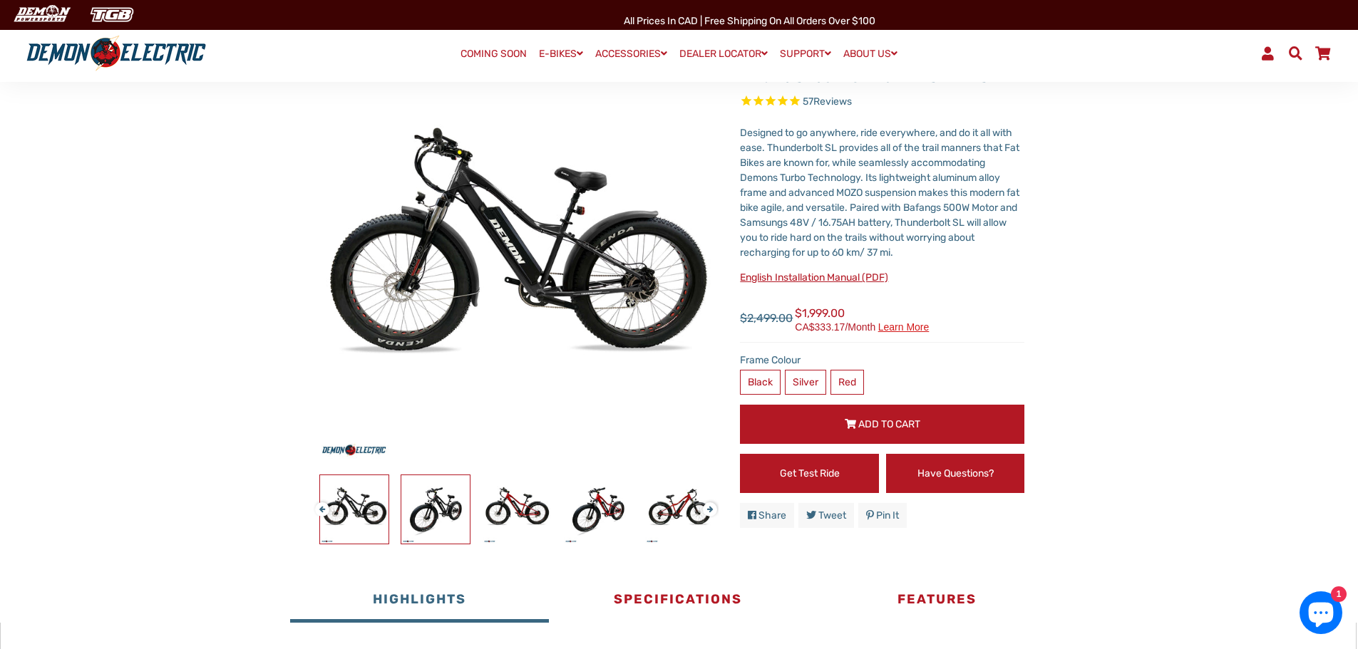
click at [441, 504] on img at bounding box center [435, 509] width 68 height 68
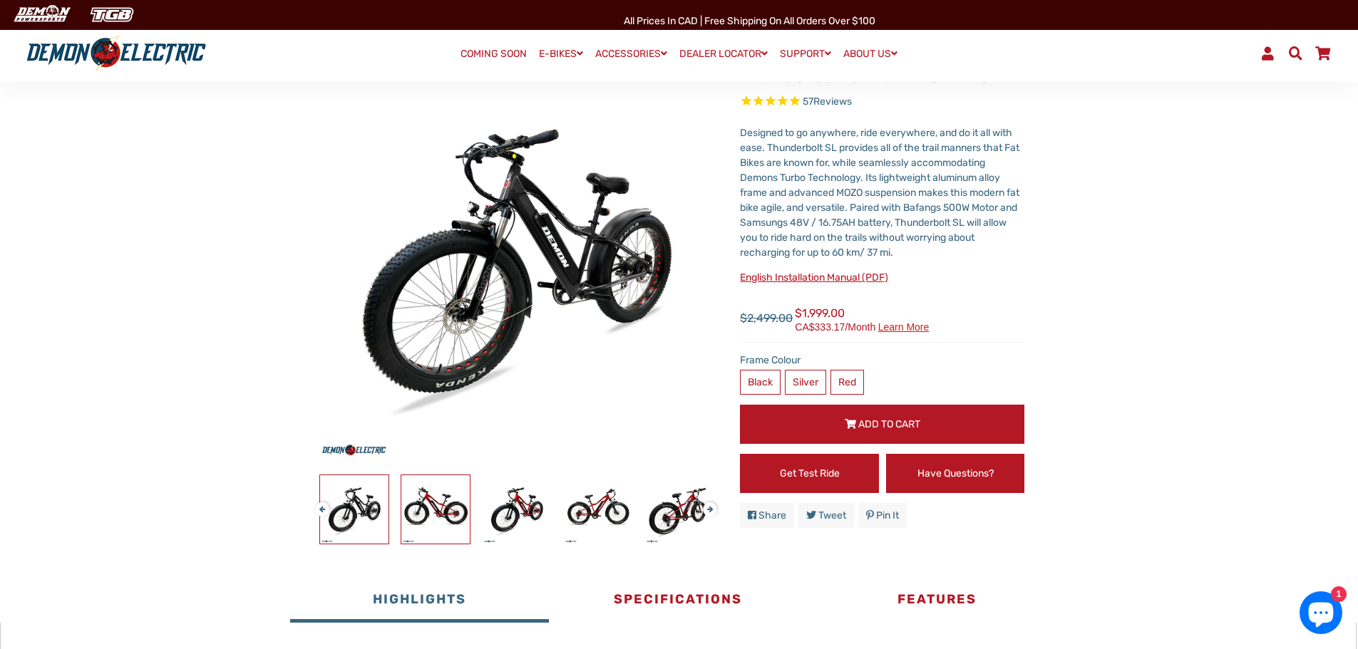
click at [452, 499] on img at bounding box center [435, 509] width 68 height 68
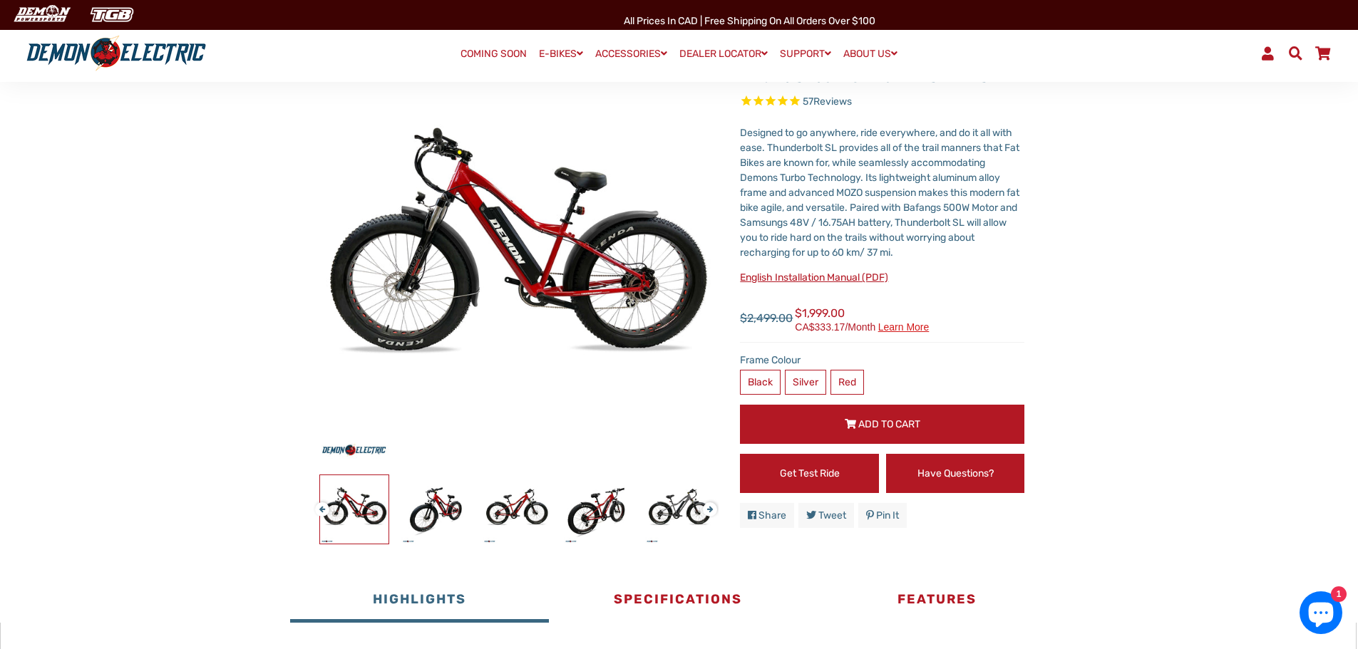
drag, startPoint x: 373, startPoint y: 497, endPoint x: 339, endPoint y: 494, distance: 35.0
click at [372, 495] on img at bounding box center [354, 509] width 68 height 68
click at [316, 500] on button "Previous" at bounding box center [319, 503] width 9 height 16
click at [319, 503] on button "Previous" at bounding box center [319, 503] width 9 height 16
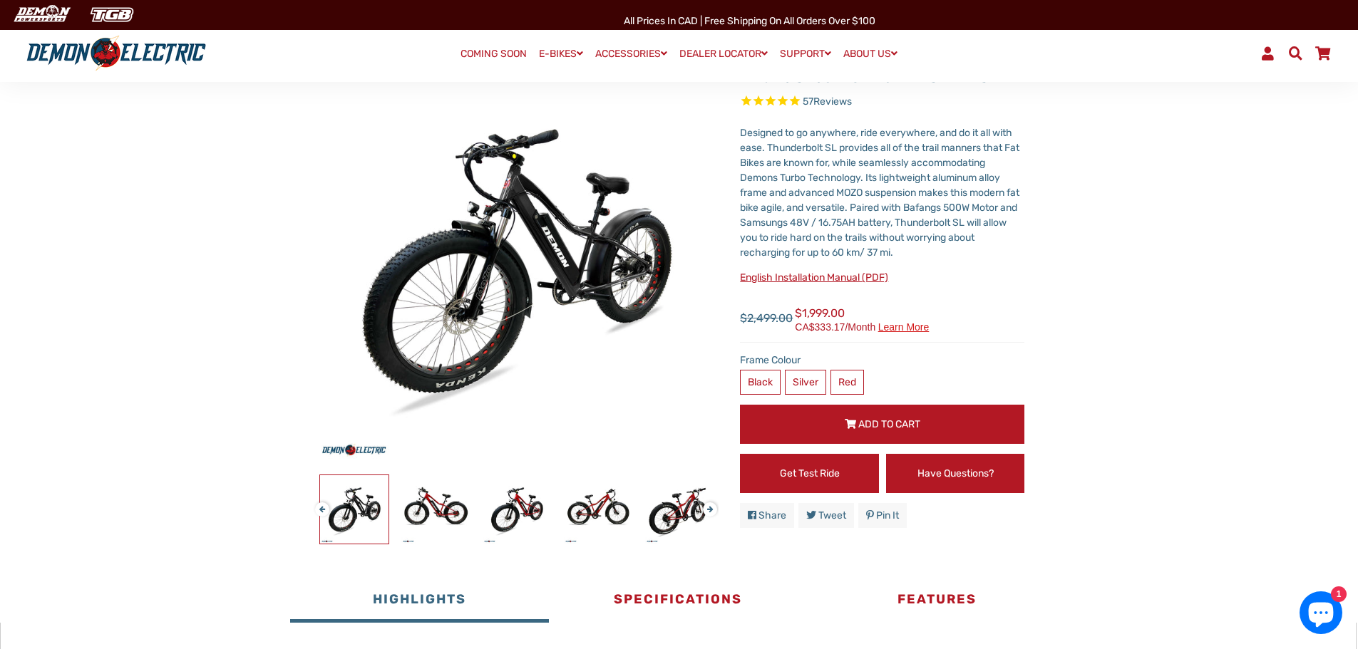
click at [321, 506] on button "Previous" at bounding box center [319, 503] width 9 height 16
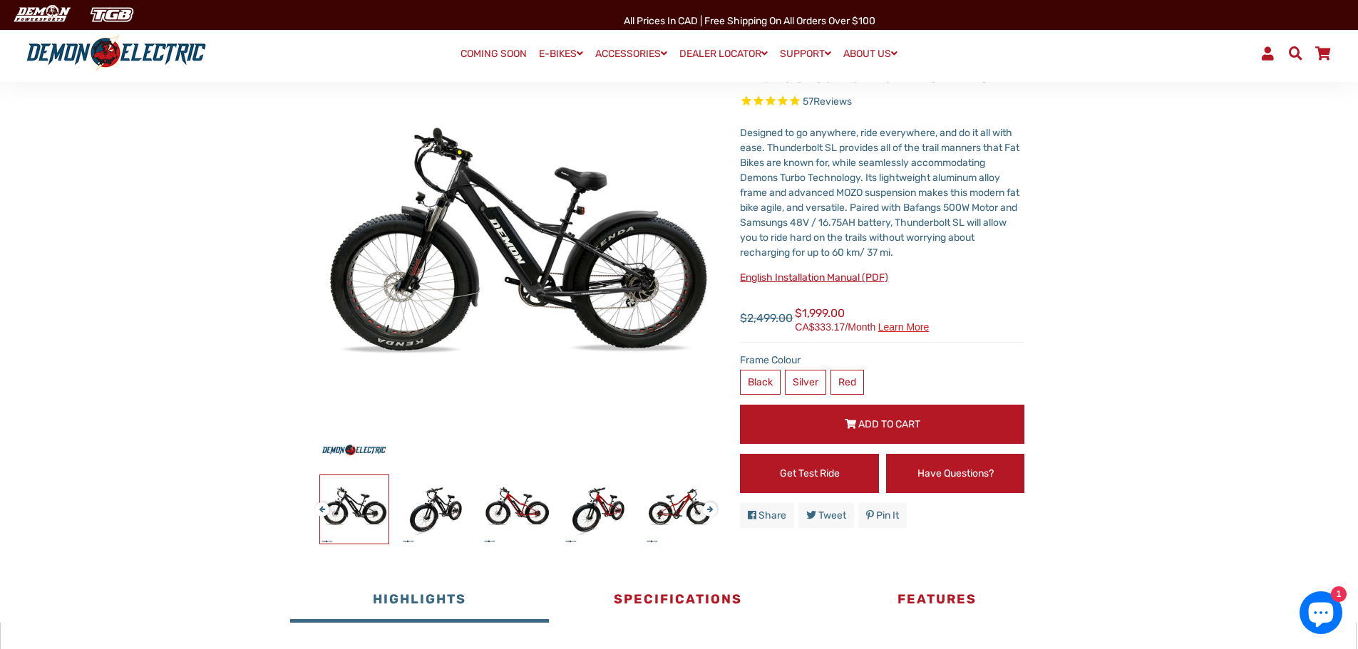
click at [323, 505] on button "Previous" at bounding box center [319, 503] width 9 height 16
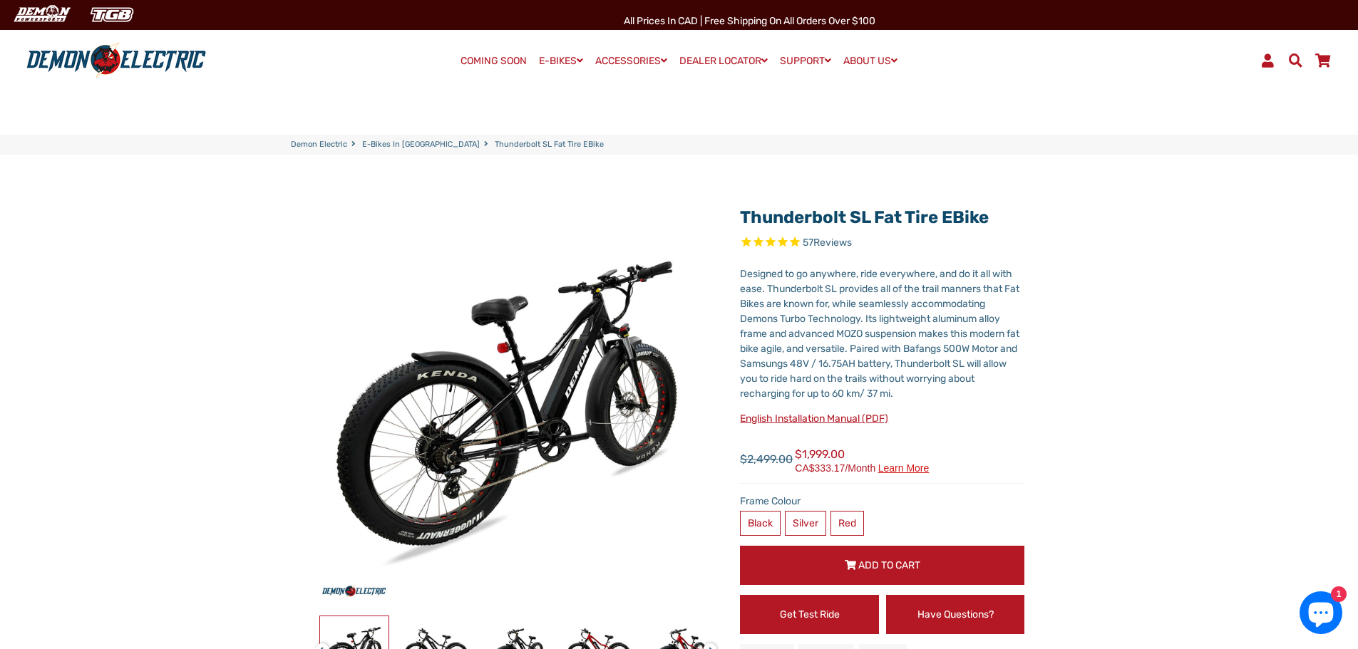
scroll to position [0, 0]
